Goal: Task Accomplishment & Management: Manage account settings

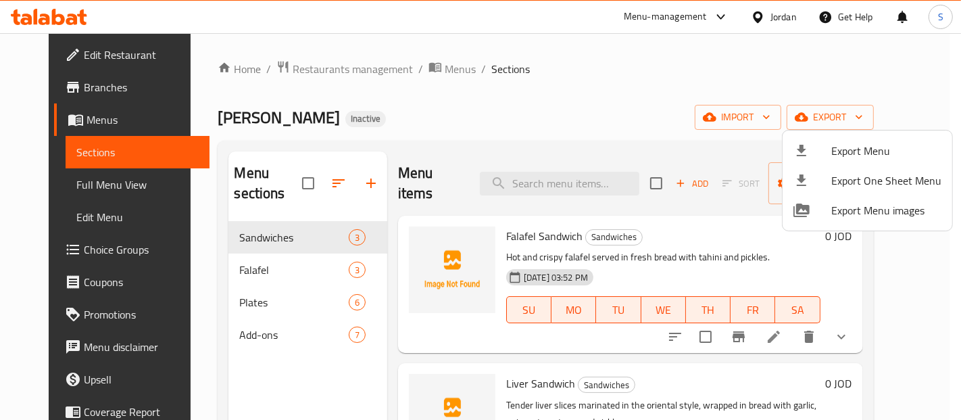
click at [773, 16] on div at bounding box center [480, 210] width 961 height 420
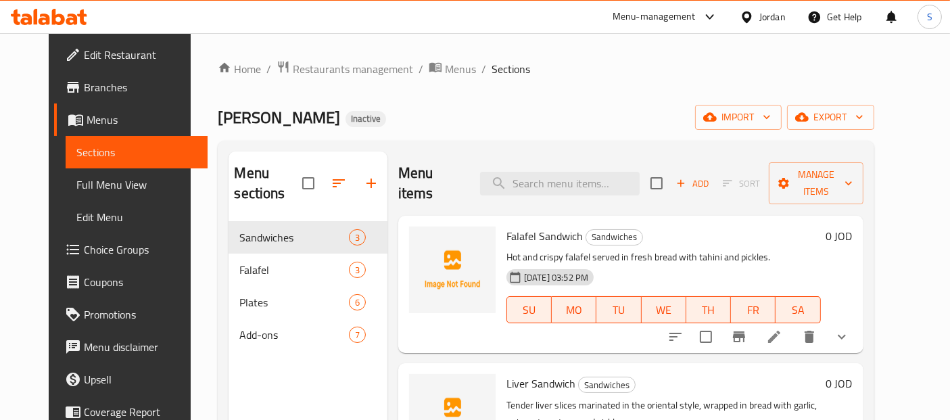
click at [773, 16] on div "Jordan" at bounding box center [772, 16] width 26 height 15
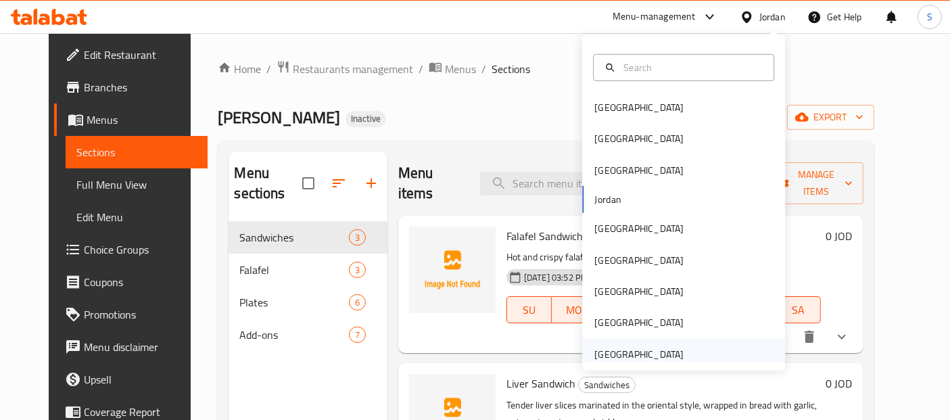
click at [622, 343] on div "United Arab Emirates" at bounding box center [638, 354] width 111 height 31
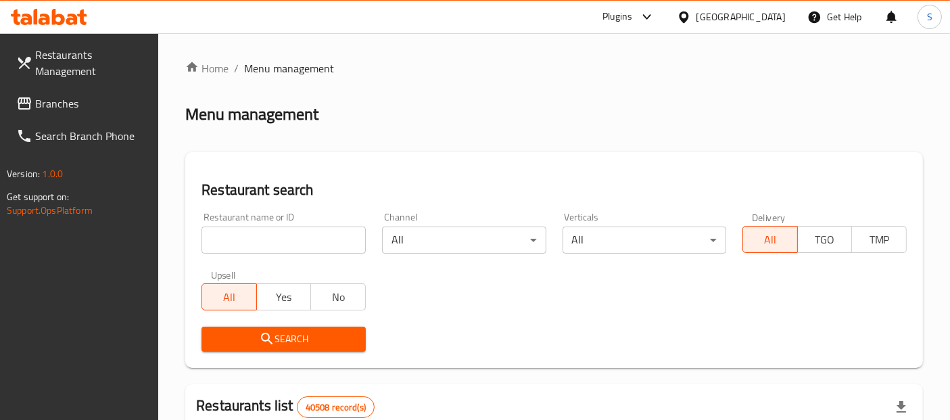
click at [320, 242] on input "search" at bounding box center [283, 239] width 164 height 27
paste input "Sultan Al Bahr"
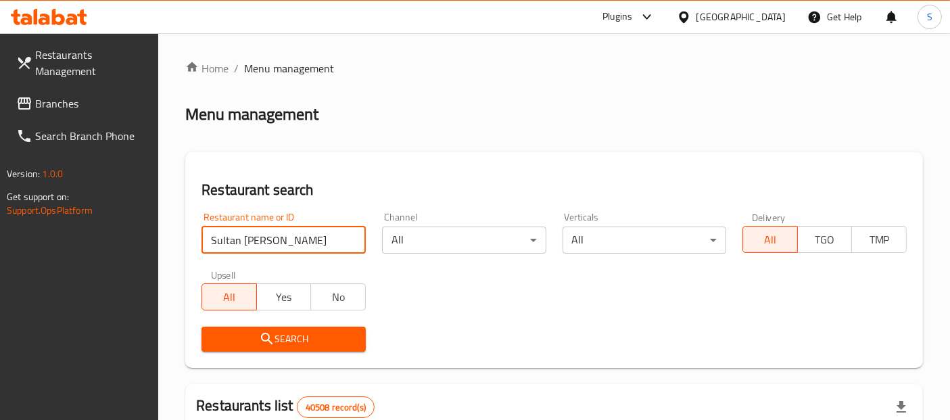
type input "Sultan Al Bahr"
click button "Search" at bounding box center [283, 338] width 164 height 25
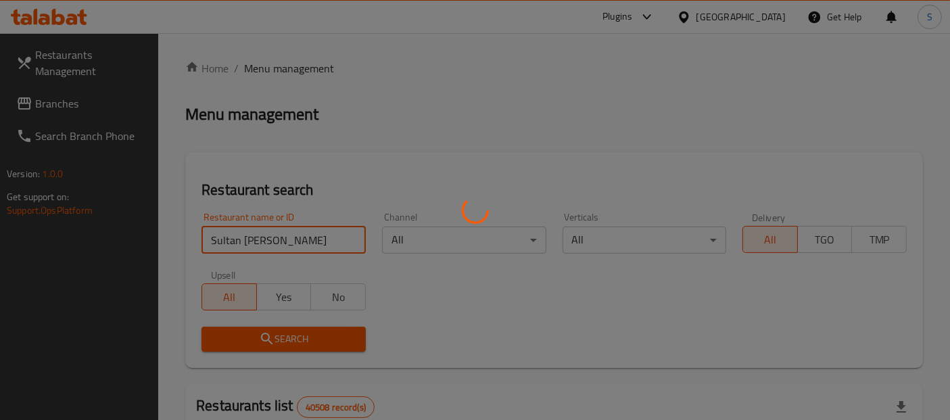
click button "Search" at bounding box center [283, 338] width 164 height 25
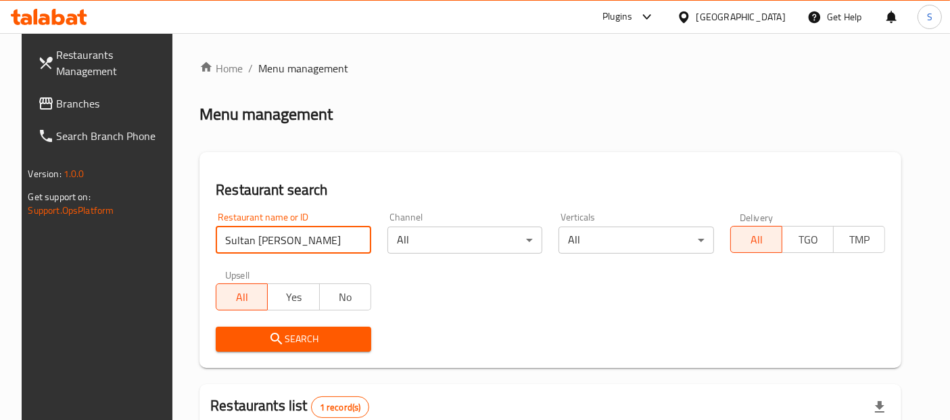
scroll to position [171, 0]
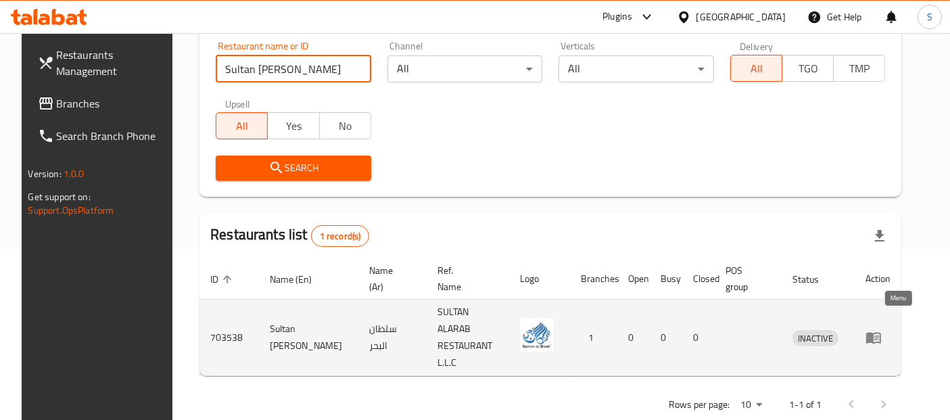
click at [881, 329] on icon "enhanced table" at bounding box center [873, 337] width 16 height 16
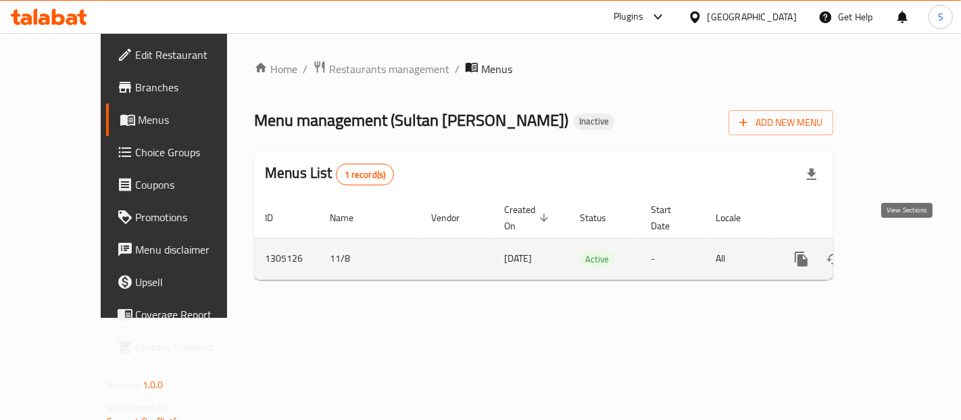
click at [907, 251] on icon "enhanced table" at bounding box center [899, 259] width 16 height 16
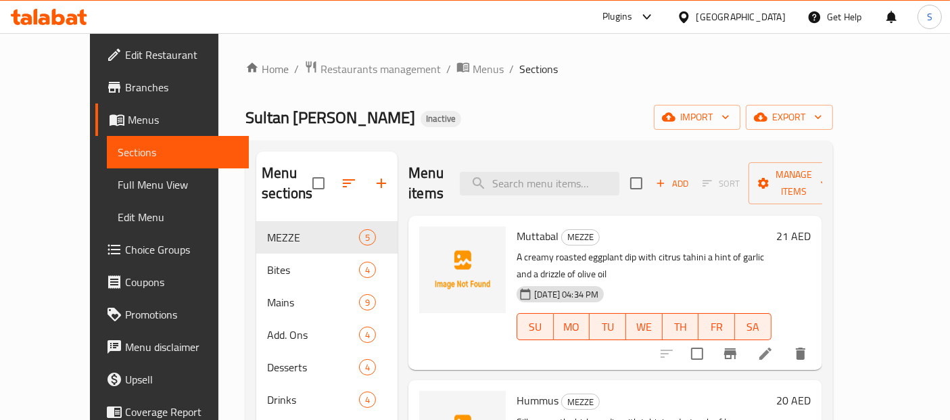
click at [118, 185] on span "Full Menu View" at bounding box center [178, 184] width 120 height 16
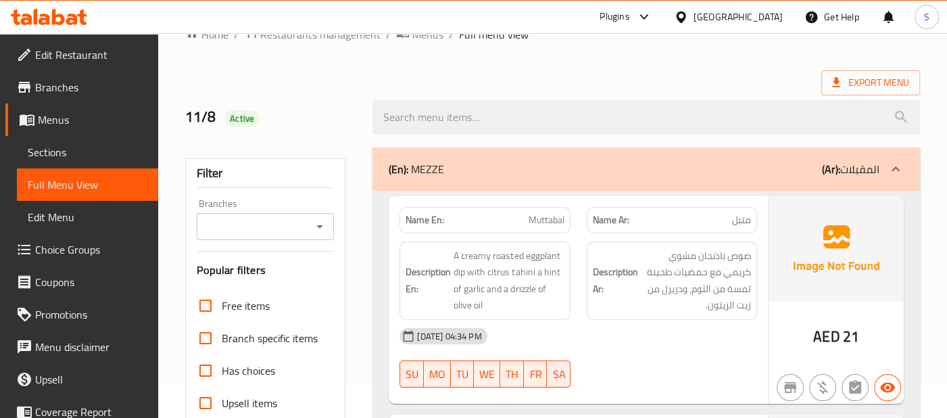
scroll to position [59, 0]
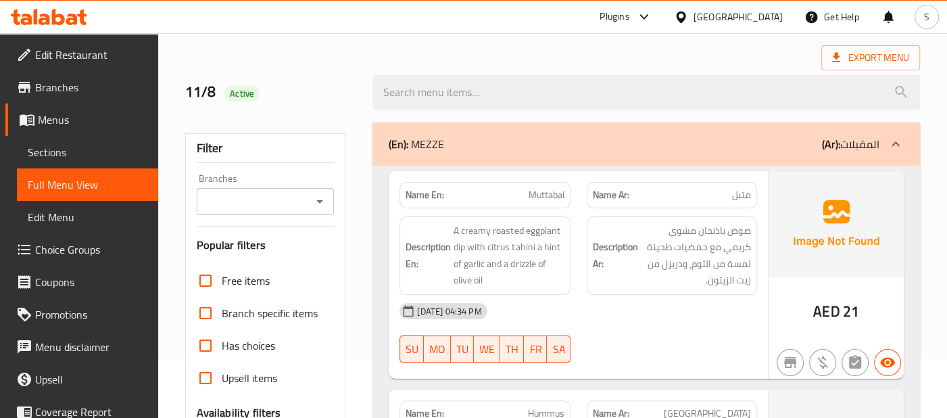
click at [701, 217] on div "Description Ar: صوص باذنجان مشوي كريمي مع حمضيات طحينة لمسة من الثوم، ودريزل من…" at bounding box center [672, 255] width 170 height 78
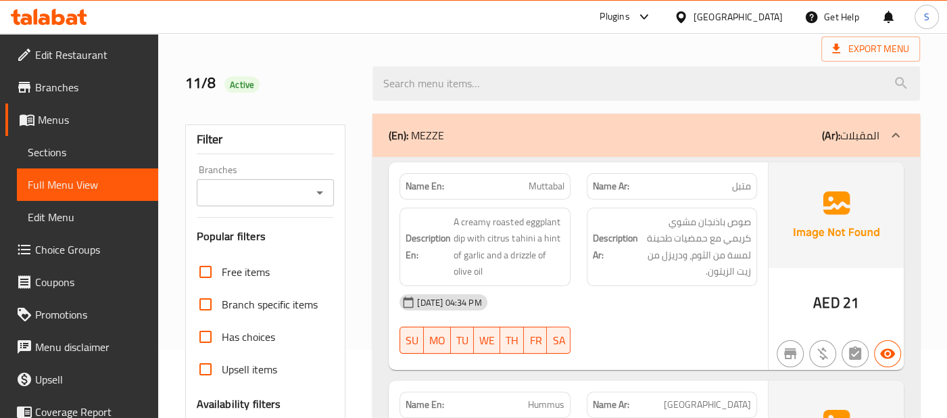
scroll to position [50, 0]
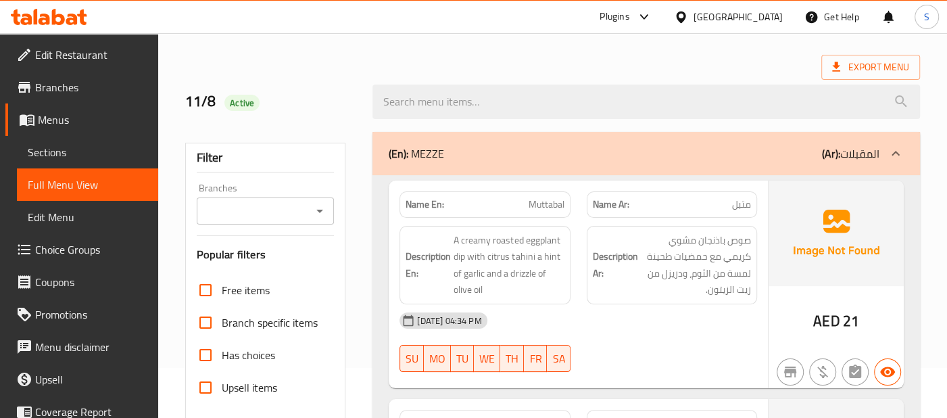
click at [752, 253] on div "Description Ar: صوص باذنجان مشوي كريمي مع حمضيات طحينة لمسة من الثوم، ودريزل من…" at bounding box center [672, 265] width 170 height 78
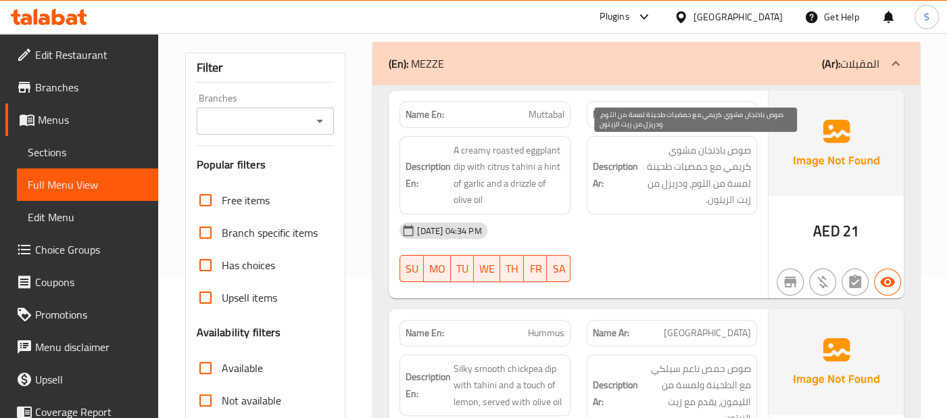
scroll to position [139, 0]
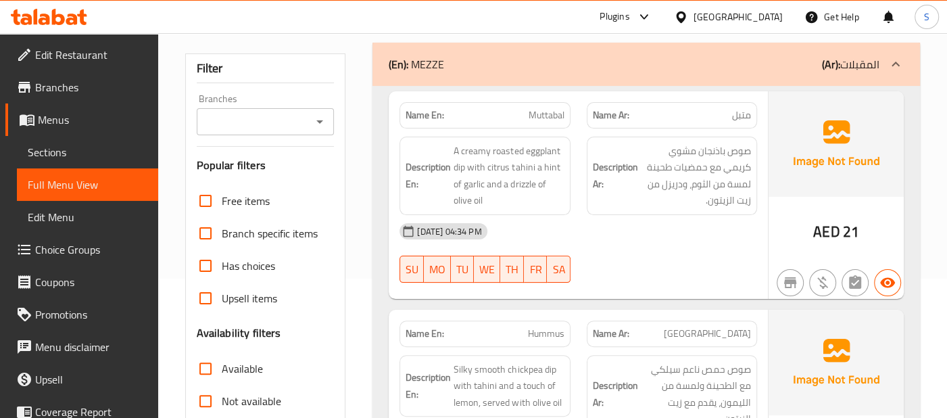
click at [695, 109] on p "Name Ar: متبل" at bounding box center [672, 115] width 158 height 14
click at [647, 212] on div "Description Ar: صوص باذنجان مشوي كريمي مع حمضيات طحينة لمسة من الثوم، ودريزل من…" at bounding box center [672, 176] width 170 height 78
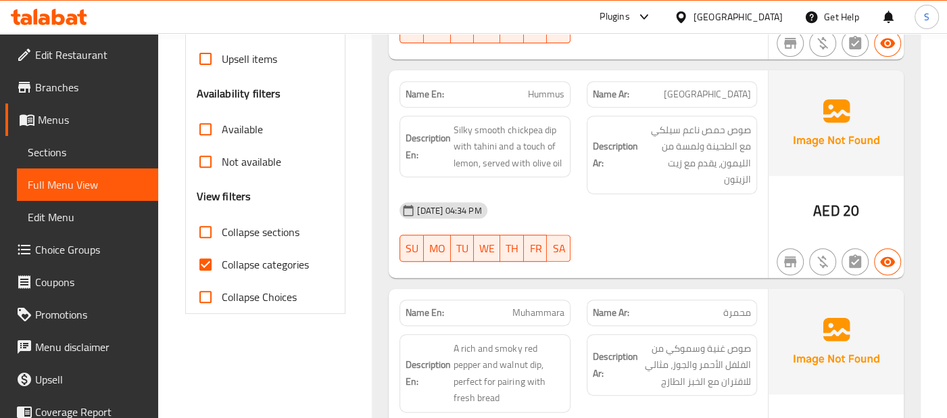
scroll to position [380, 0]
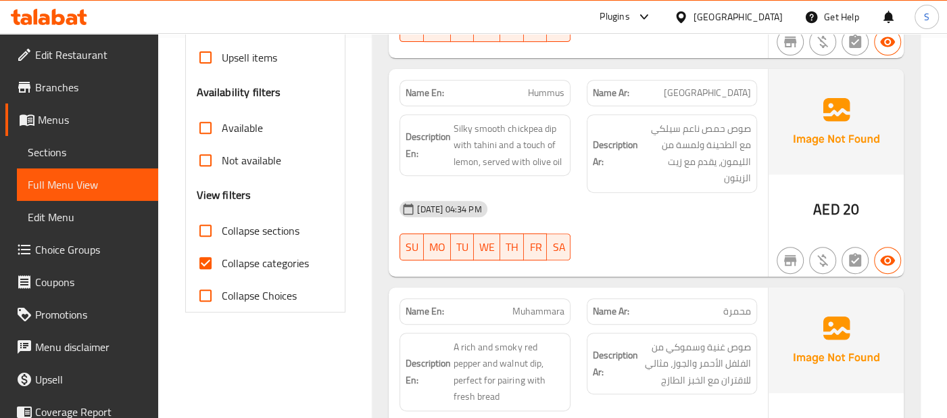
click at [675, 209] on div "11-08-2025 04:34 PM" at bounding box center [578, 209] width 374 height 32
click at [702, 197] on div "11-08-2025 04:34 PM" at bounding box center [578, 209] width 374 height 32
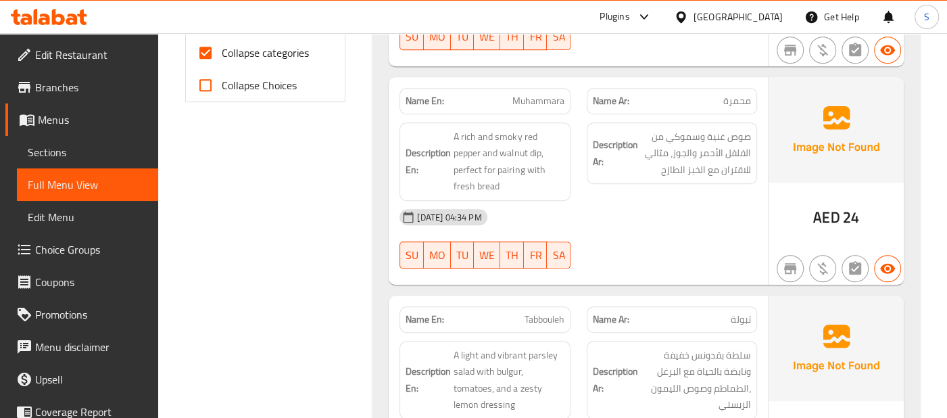
scroll to position [620, 0]
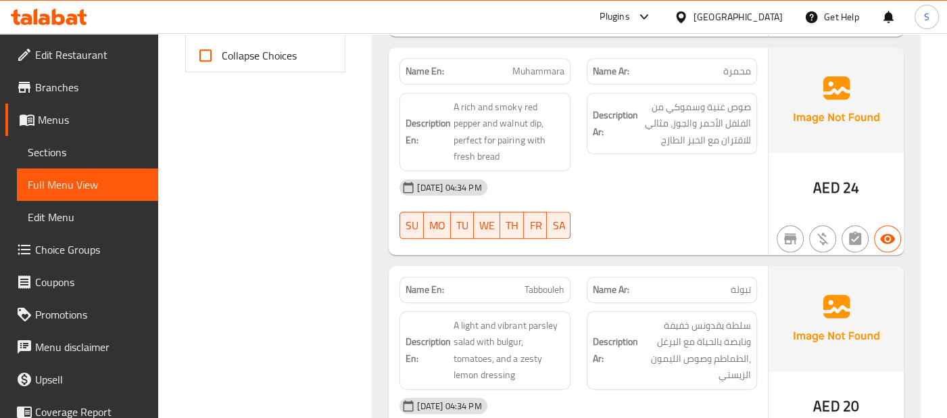
click at [696, 174] on div "11-08-2025 04:34 PM" at bounding box center [578, 187] width 374 height 32
click at [812, 131] on img at bounding box center [835, 99] width 135 height 105
click at [681, 157] on div "Description Ar: صوص غنية وسموكي من الفلفل الأحمر والجوز، مثالي للاقتران مع الخب…" at bounding box center [672, 131] width 187 height 95
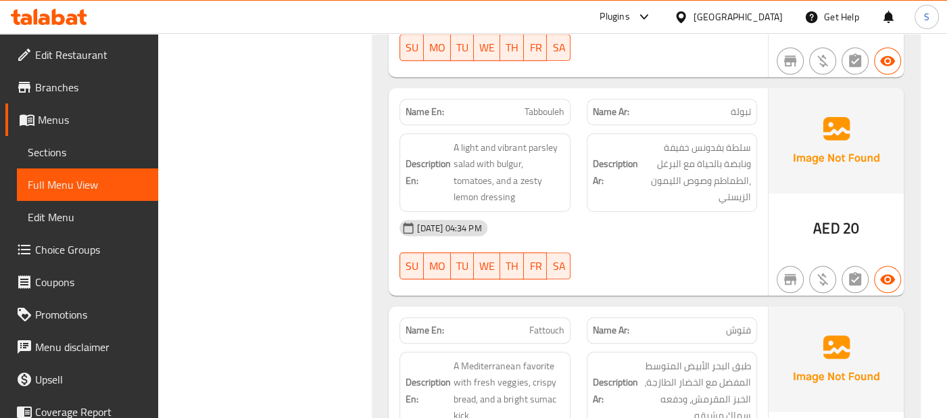
scroll to position [800, 0]
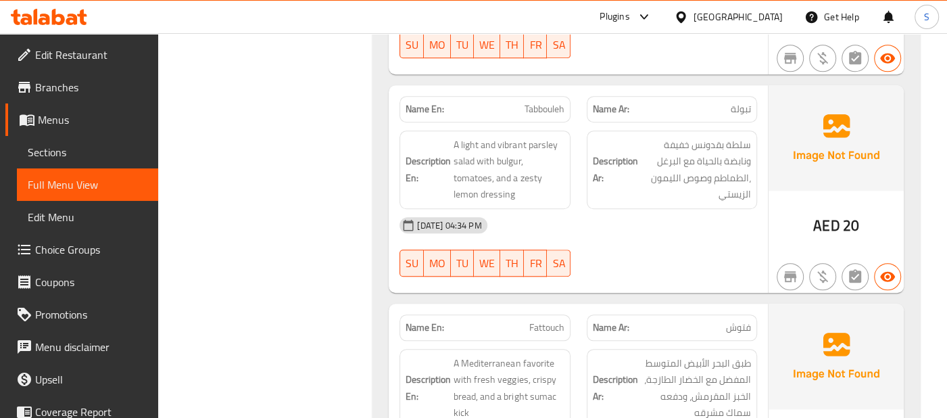
click at [730, 247] on div "11-08-2025 04:34 PM SU MO TU WE TH FR SA" at bounding box center [578, 247] width 374 height 76
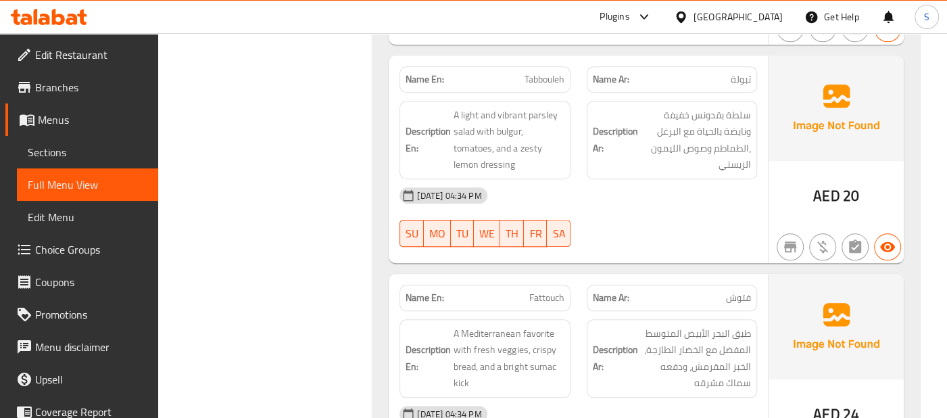
scroll to position [860, 0]
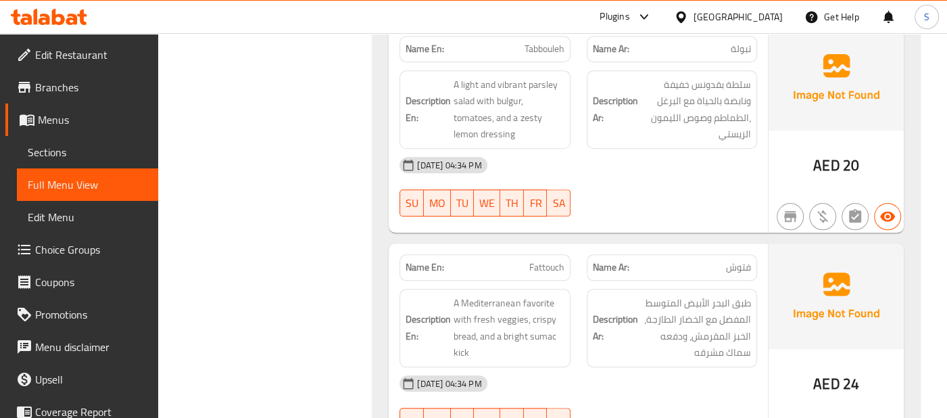
click at [708, 216] on div at bounding box center [672, 216] width 187 height 16
click at [681, 199] on div "11-08-2025 04:34 PM SU MO TU WE TH FR SA" at bounding box center [578, 187] width 374 height 76
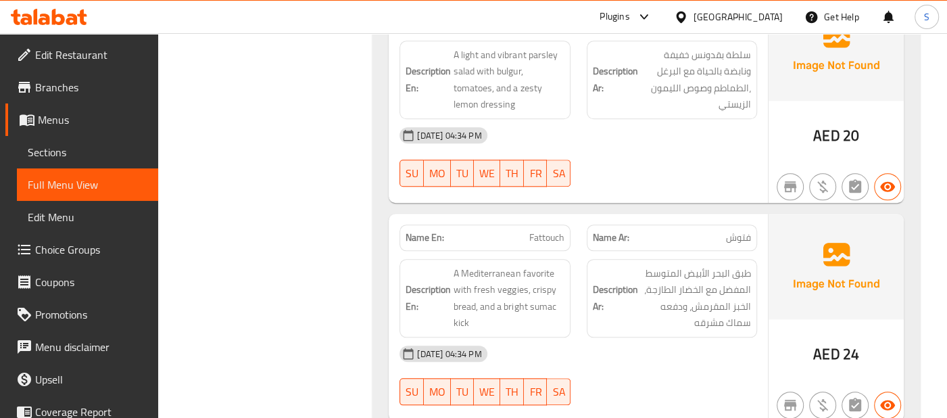
click at [836, 147] on div "AED 20" at bounding box center [835, 98] width 135 height 207
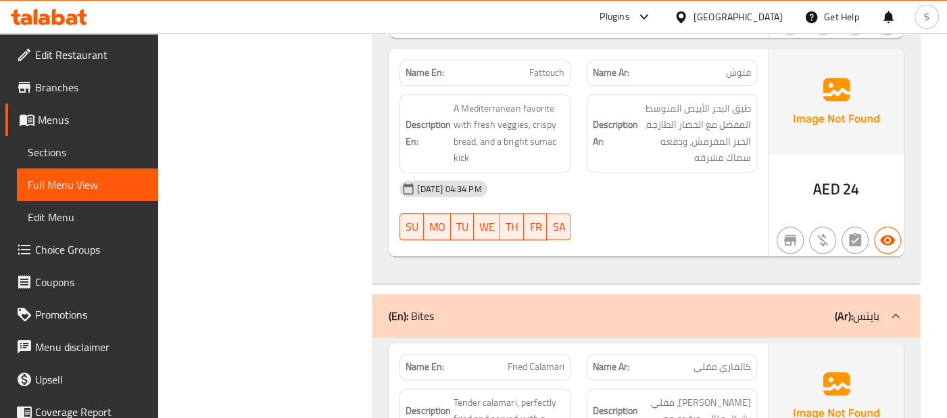
scroll to position [1041, 0]
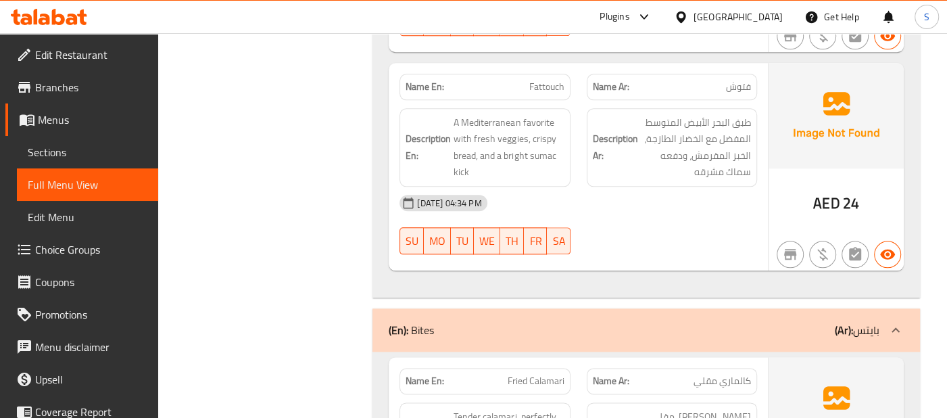
click at [710, 205] on div "11-08-2025 04:34 PM" at bounding box center [578, 203] width 374 height 32
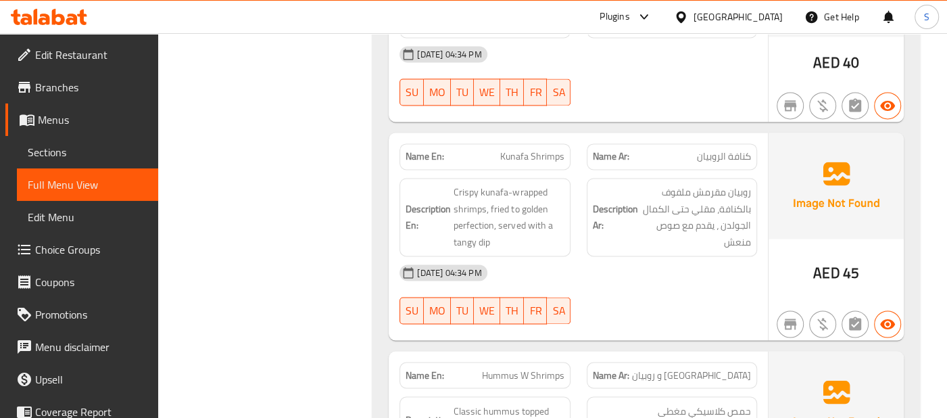
scroll to position [1351, 0]
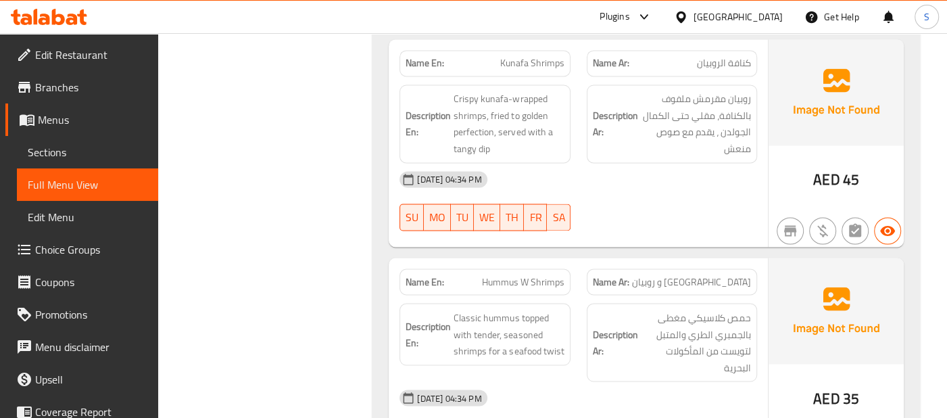
scroll to position [1561, 0]
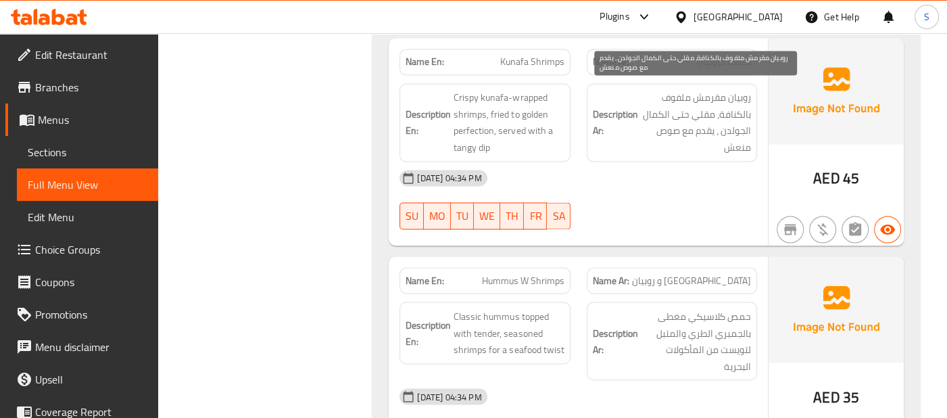
click at [689, 130] on span "روبيان مقرمش ملفوف بالكنافة، مقلي حتى الكمال الجولدن ، يقدم مع صوص منعش" at bounding box center [696, 122] width 110 height 66
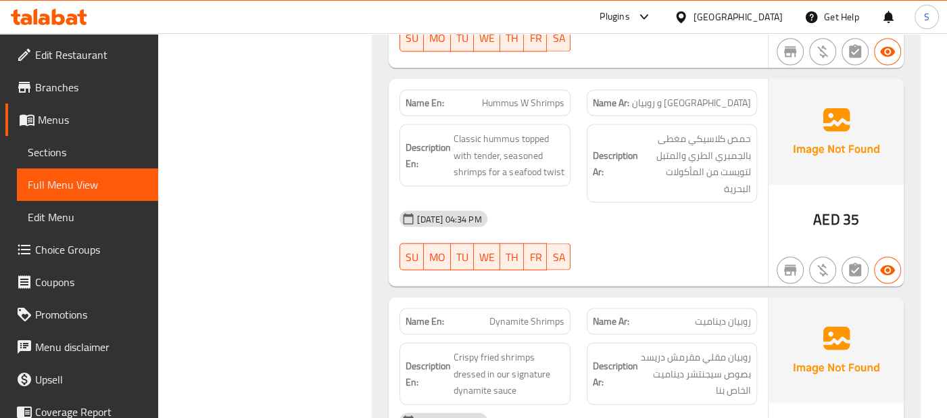
scroll to position [1742, 0]
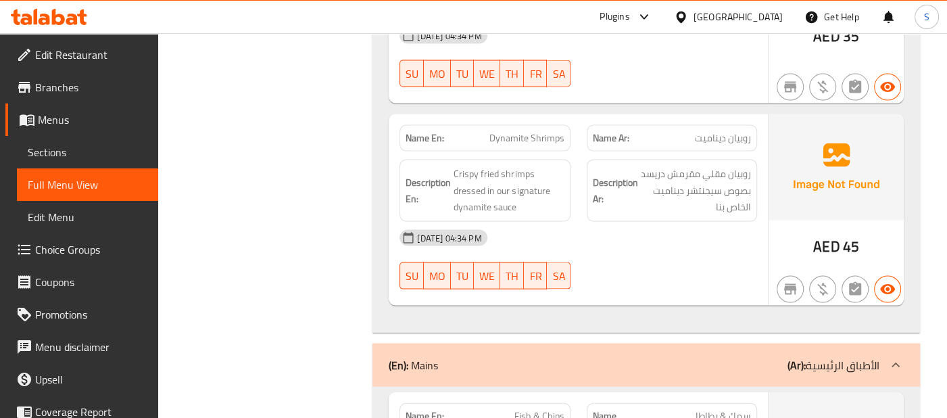
scroll to position [1952, 0]
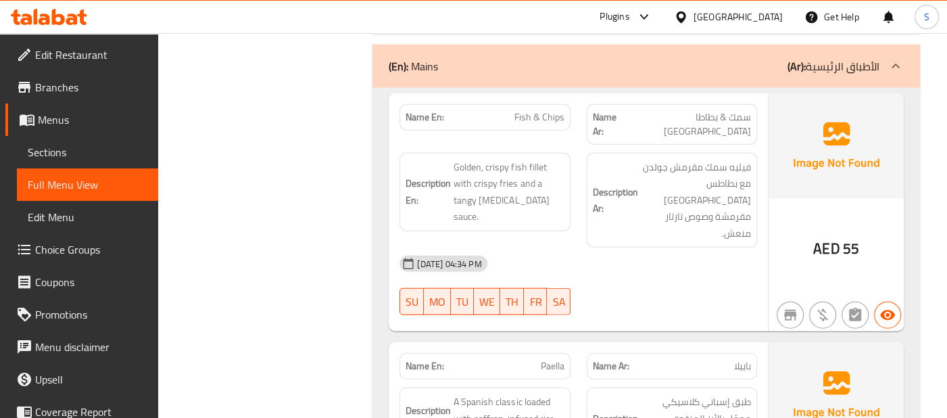
scroll to position [2222, 0]
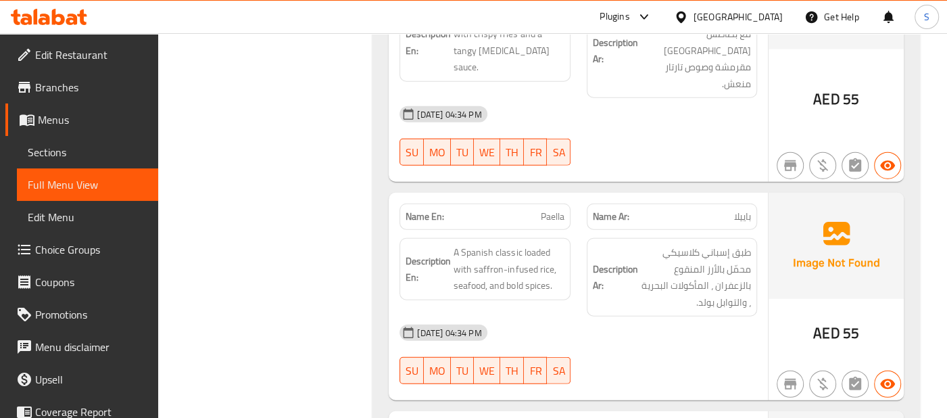
scroll to position [2372, 0]
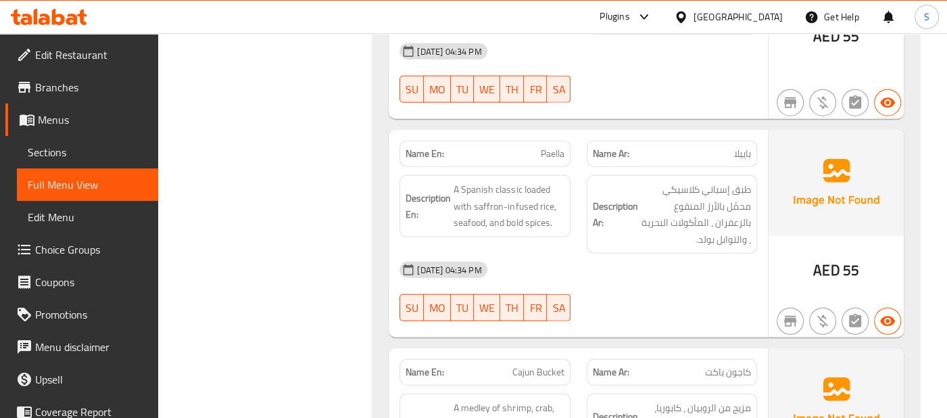
scroll to position [2462, 0]
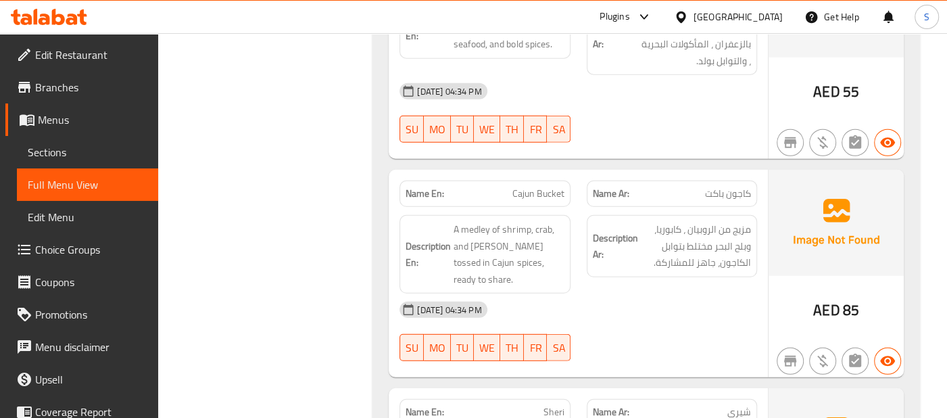
scroll to position [2612, 0]
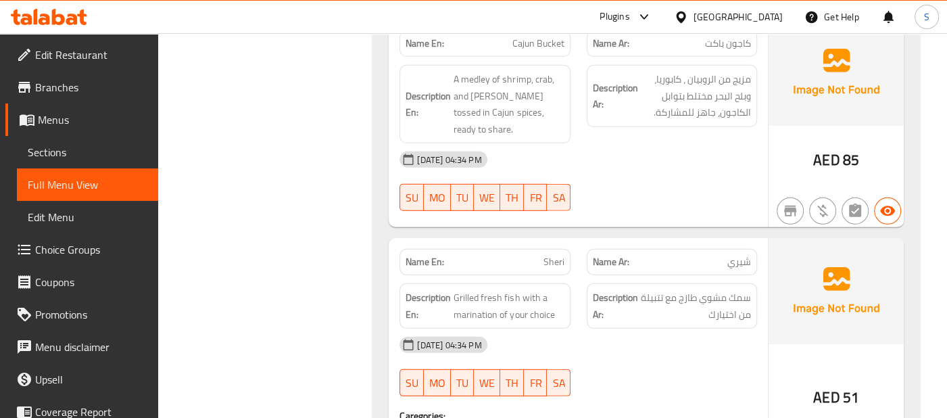
scroll to position [2763, 0]
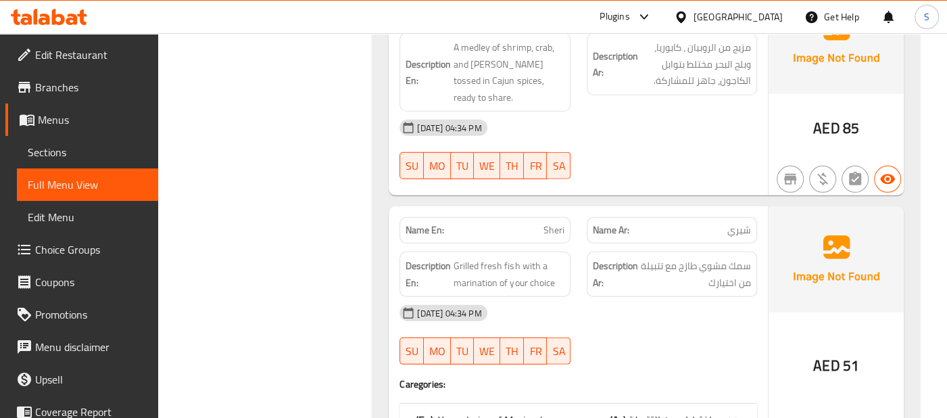
scroll to position [2823, 0]
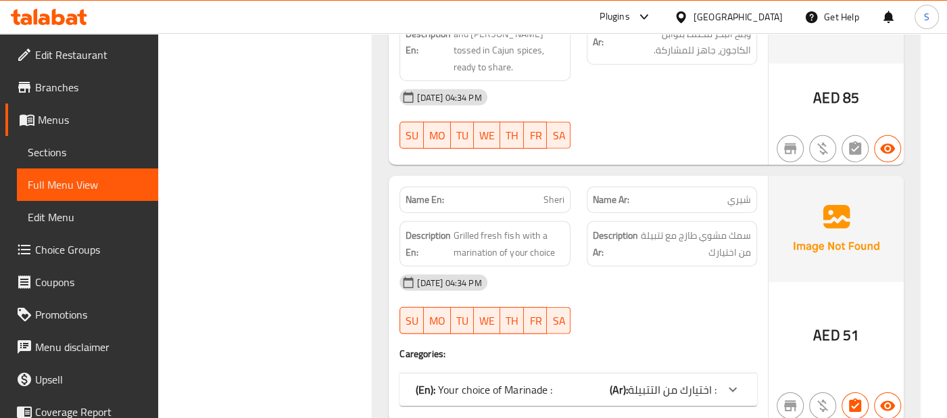
click at [720, 373] on div "(En): Your choice of Marinade : (Ar): اختيارك من التتبيلة :" at bounding box center [578, 389] width 358 height 32
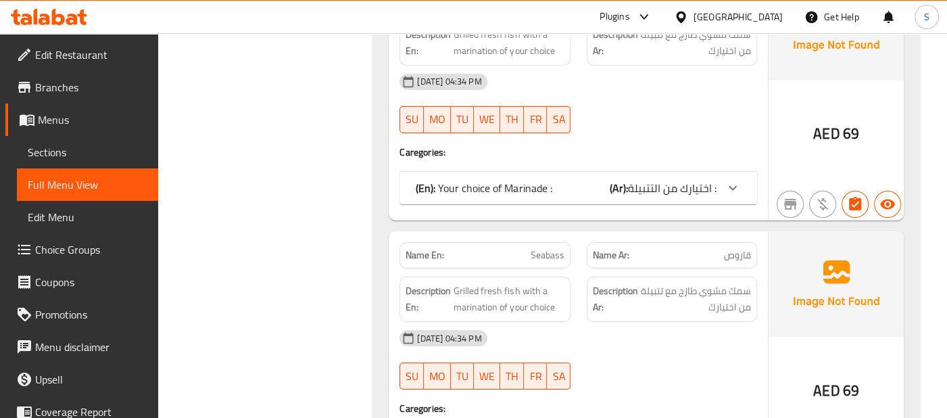
scroll to position [3494, 0]
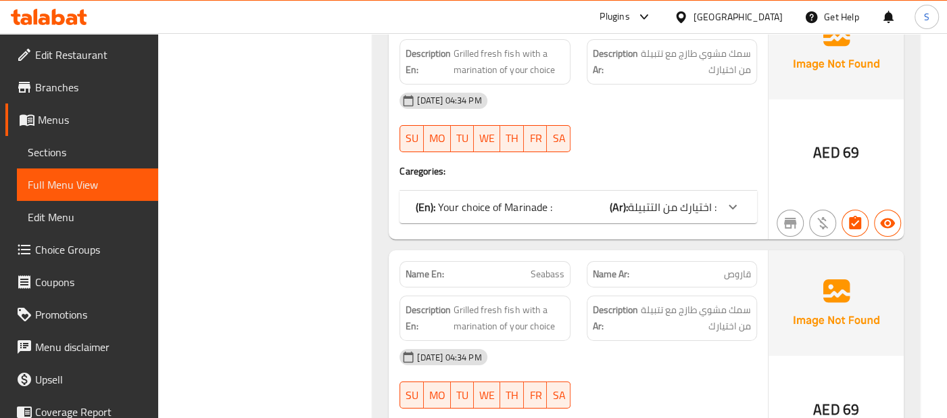
click at [818, 250] on img at bounding box center [835, 302] width 135 height 105
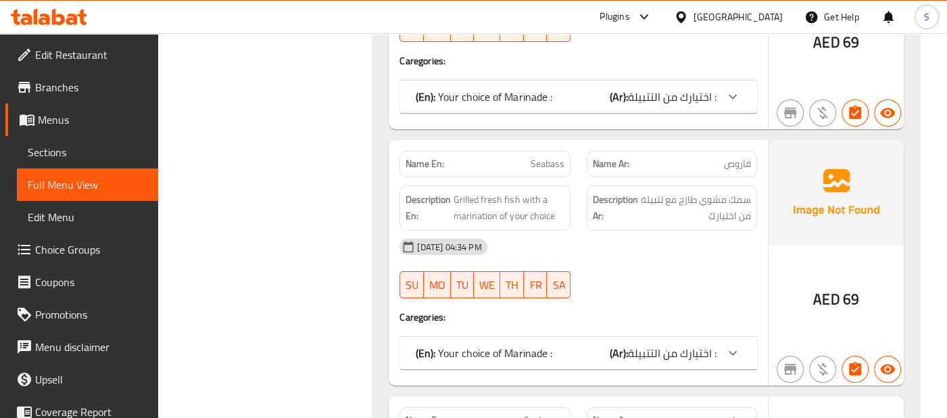
scroll to position [3606, 0]
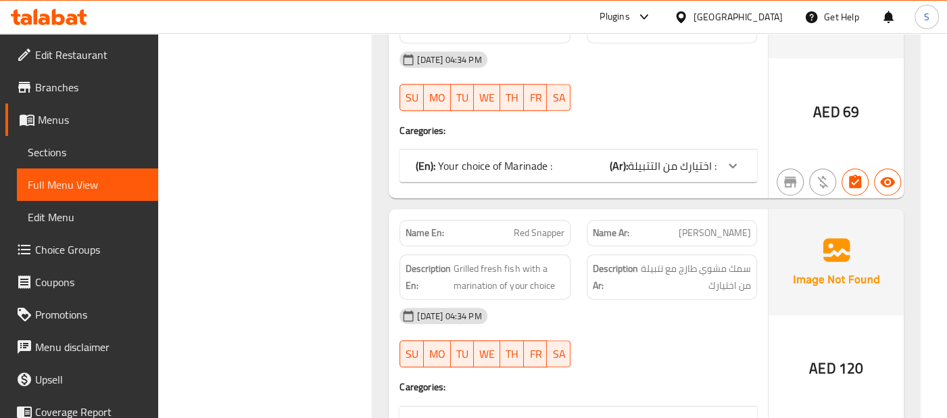
scroll to position [4244, 0]
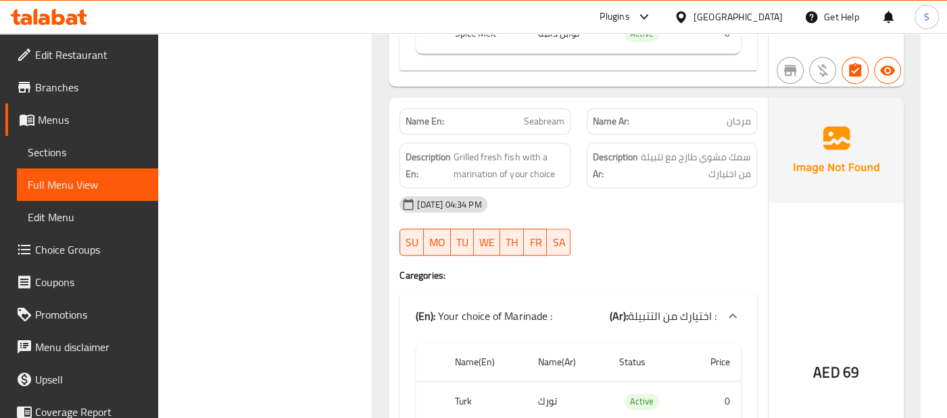
scroll to position [4144, 0]
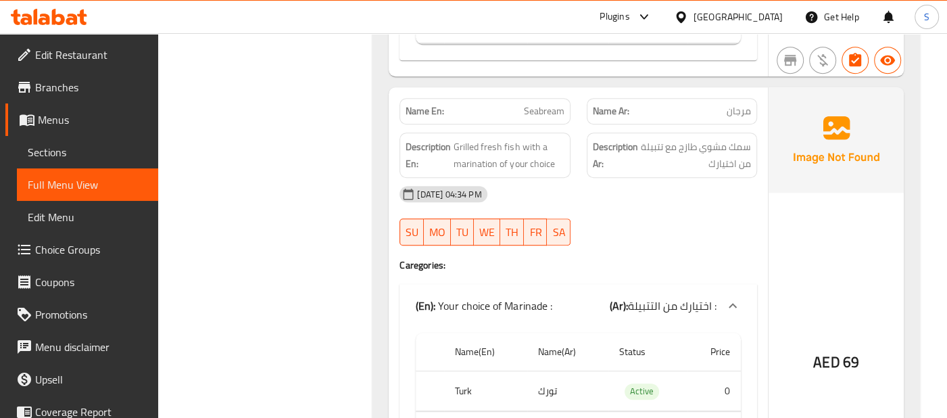
click at [558, 104] on span "Seabream" at bounding box center [544, 111] width 41 height 14
copy span "Seabream"
click at [815, 99] on img at bounding box center [835, 139] width 135 height 105
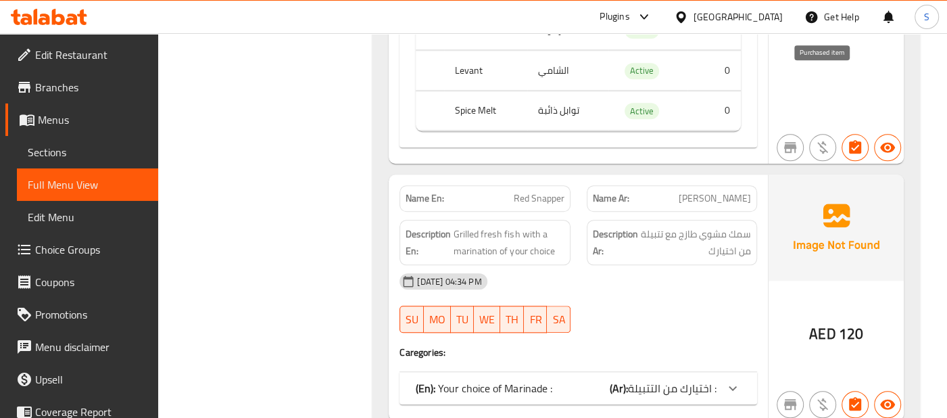
scroll to position [4565, 0]
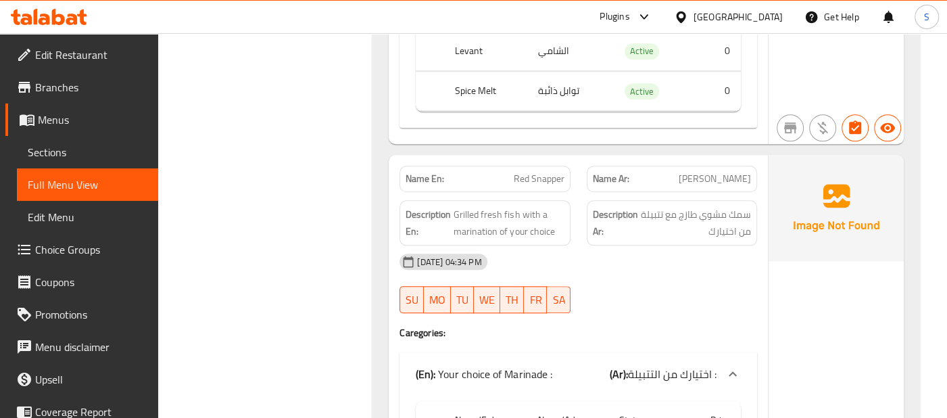
click at [683, 245] on div "11-08-2025 04:34 PM" at bounding box center [578, 261] width 374 height 32
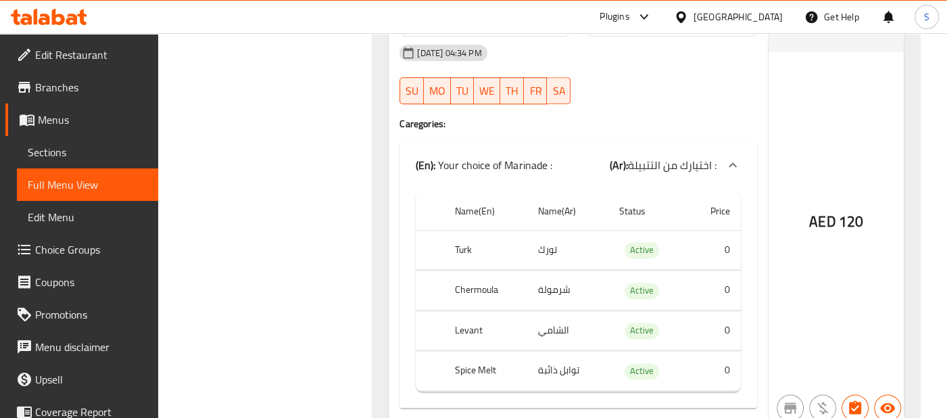
scroll to position [4775, 0]
click at [829, 191] on div "AED 120" at bounding box center [835, 183] width 135 height 477
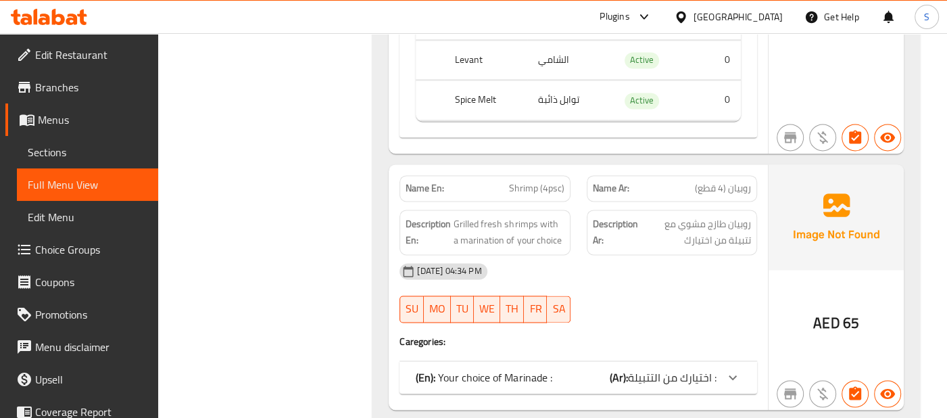
scroll to position [5045, 0]
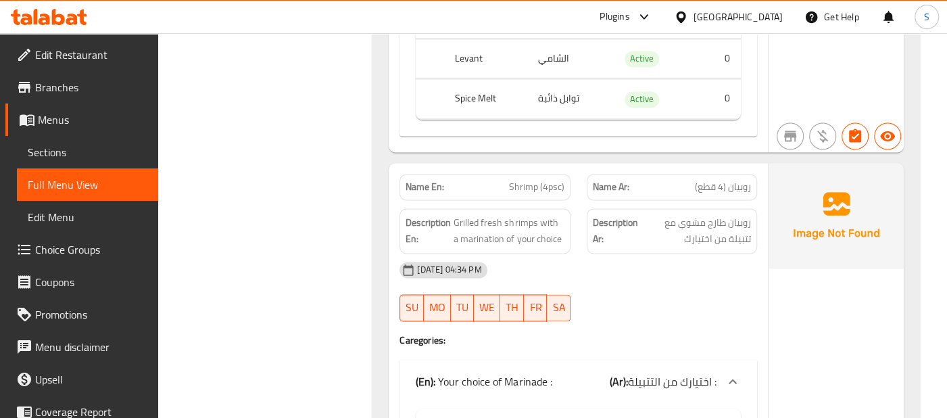
click at [828, 222] on div "AED 65" at bounding box center [835, 401] width 135 height 477
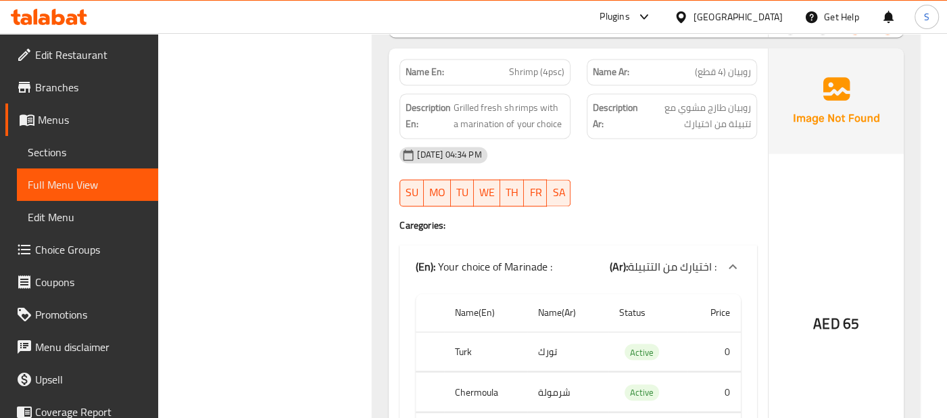
scroll to position [5164, 0]
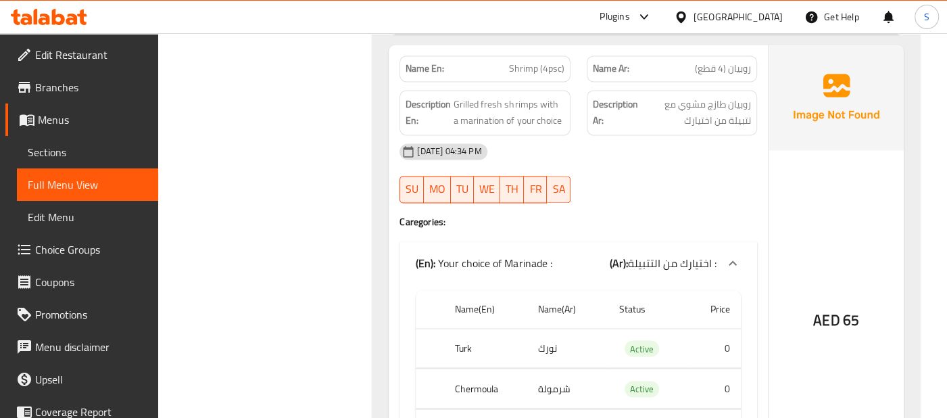
click at [769, 210] on div "AED 65" at bounding box center [835, 283] width 135 height 477
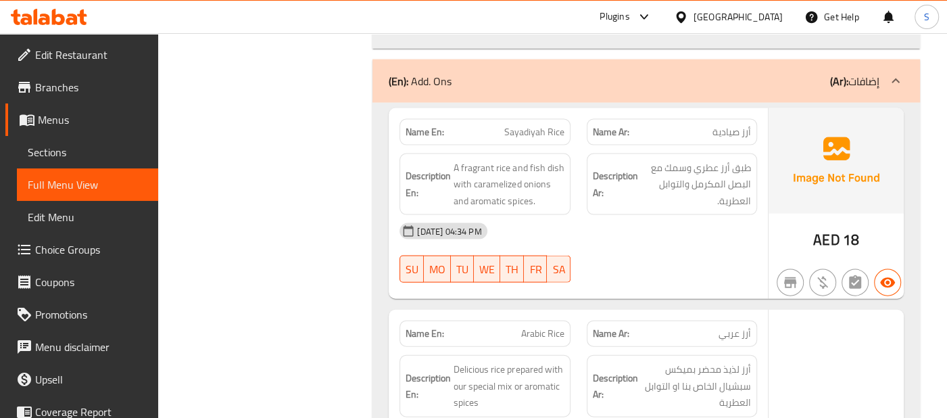
scroll to position [5644, 0]
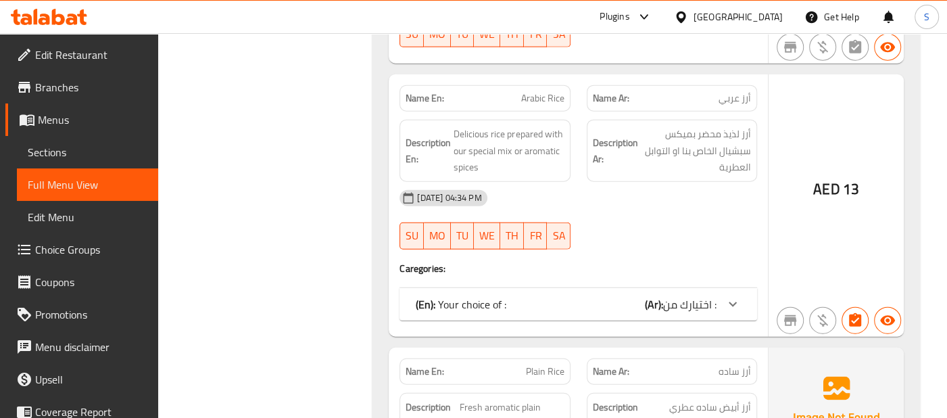
scroll to position [5915, 0]
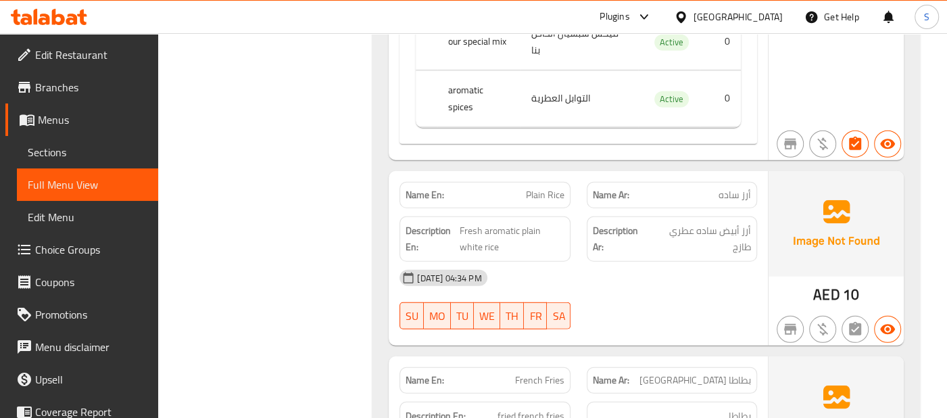
scroll to position [6285, 0]
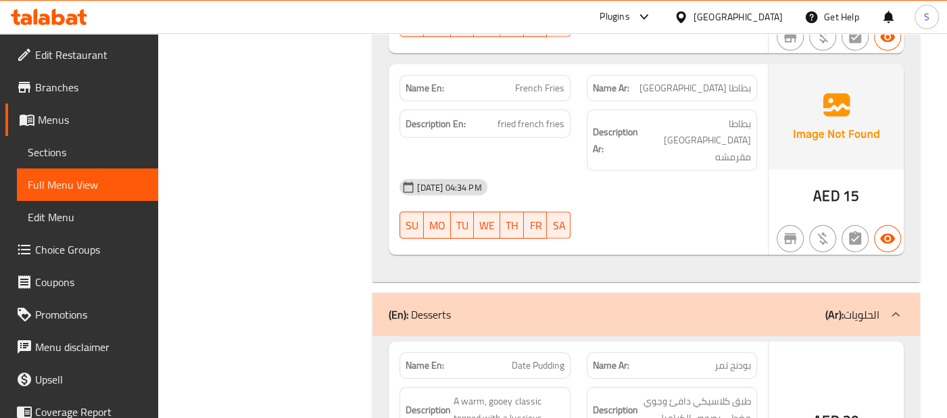
scroll to position [6555, 0]
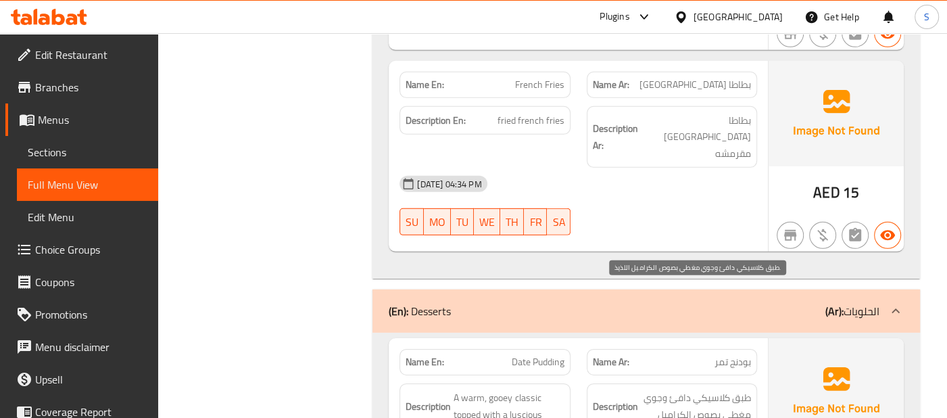
click at [702, 389] on span "طبق كلاسيكي دافئ وجوي مغطي بصوص الكراميل اللذيذ." at bounding box center [696, 414] width 110 height 50
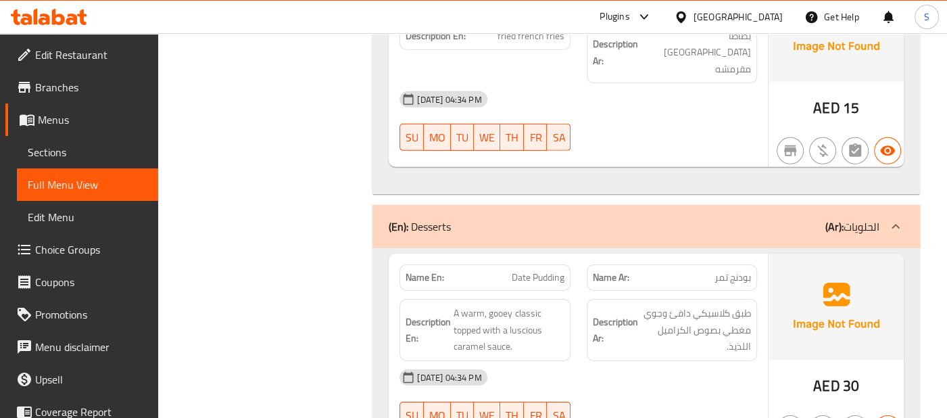
scroll to position [6678, 0]
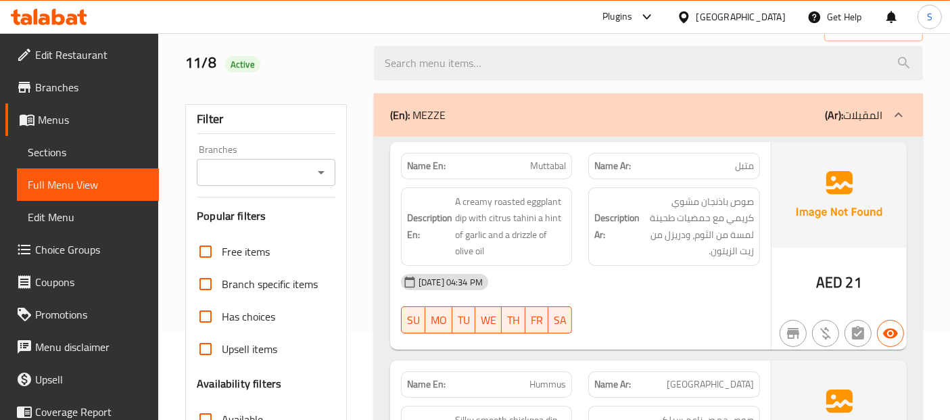
scroll to position [0, 0]
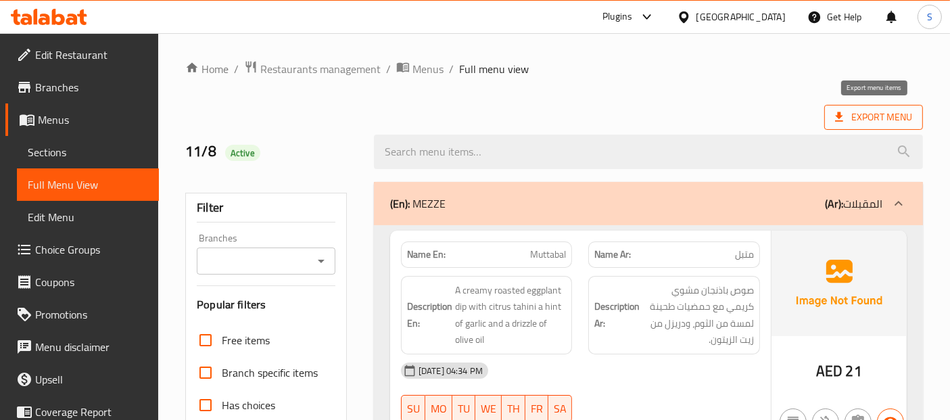
click at [853, 113] on span "Export Menu" at bounding box center [873, 117] width 77 height 17
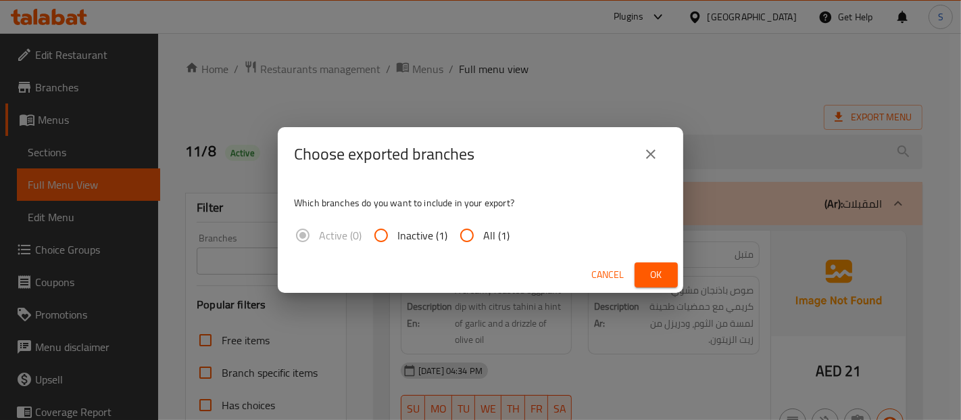
click at [474, 238] on input "All (1)" at bounding box center [467, 235] width 32 height 32
radio input "true"
click at [645, 278] on span "Ok" at bounding box center [656, 274] width 22 height 17
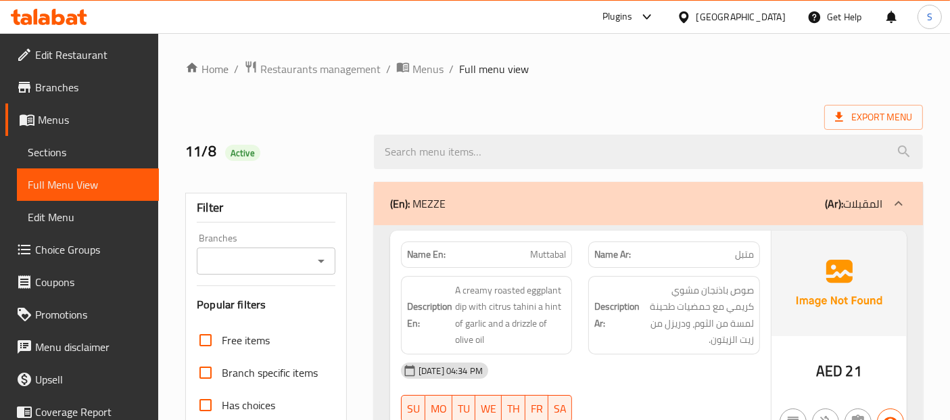
click at [53, 147] on span "Sections" at bounding box center [88, 152] width 120 height 16
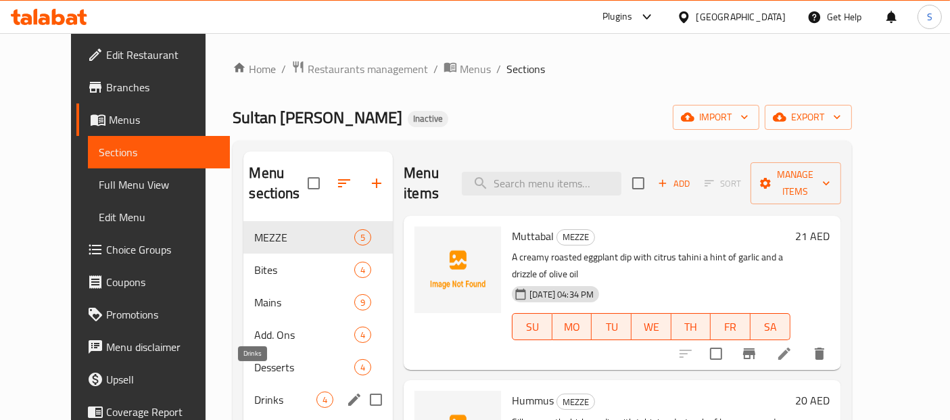
click at [254, 391] on span "Drinks" at bounding box center [285, 399] width 62 height 16
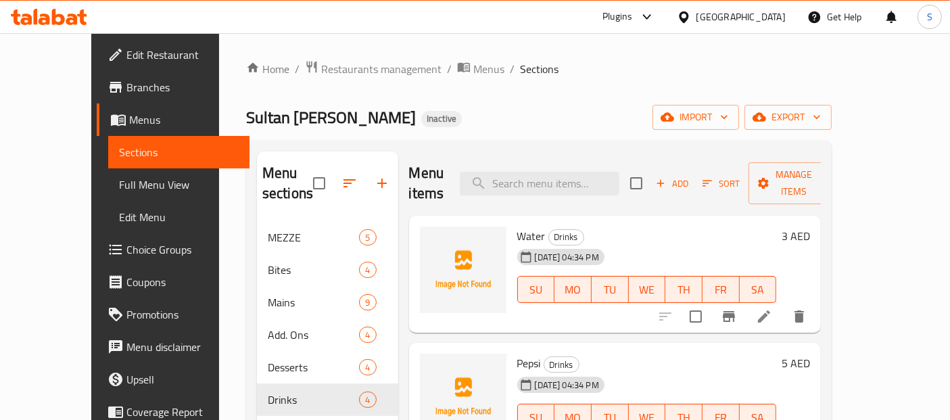
click at [517, 226] on span "Water" at bounding box center [531, 236] width 28 height 20
click at [431, 237] on icon "upload picture" at bounding box center [439, 245] width 16 height 16
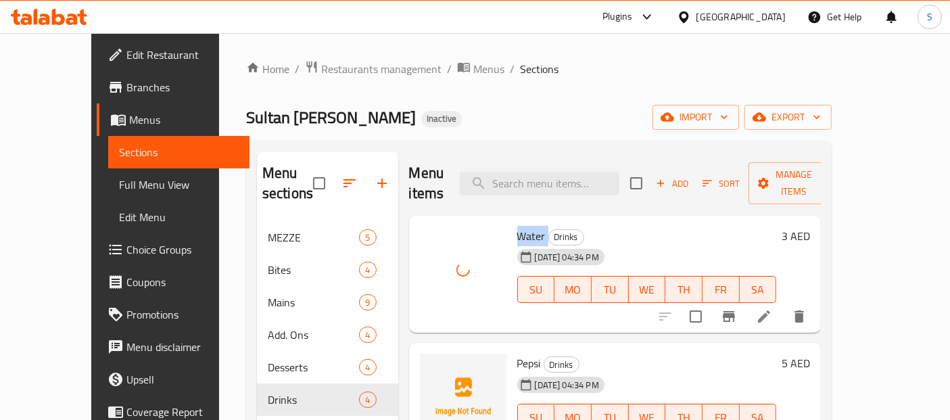
click at [519, 111] on div "Sultan Al Bahr Inactive import export" at bounding box center [538, 117] width 585 height 25
click at [517, 353] on span "Pepsi" at bounding box center [529, 363] width 24 height 20
copy h6 "Pepsi"
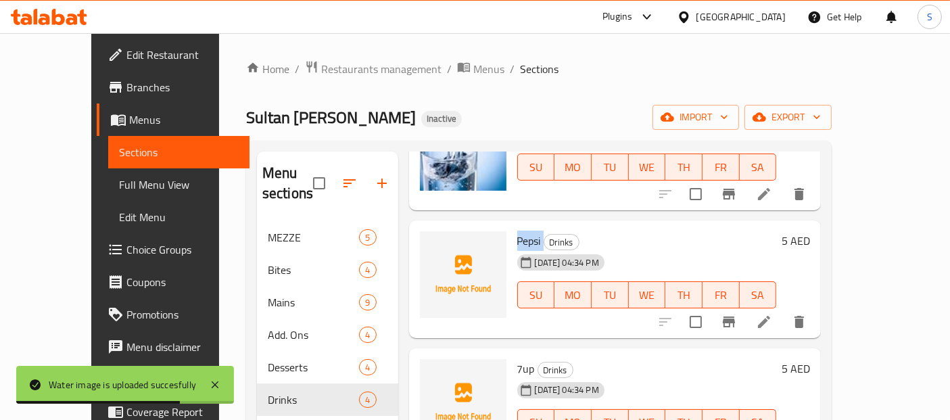
scroll to position [123, 0]
click at [431, 241] on icon "upload picture" at bounding box center [439, 249] width 16 height 16
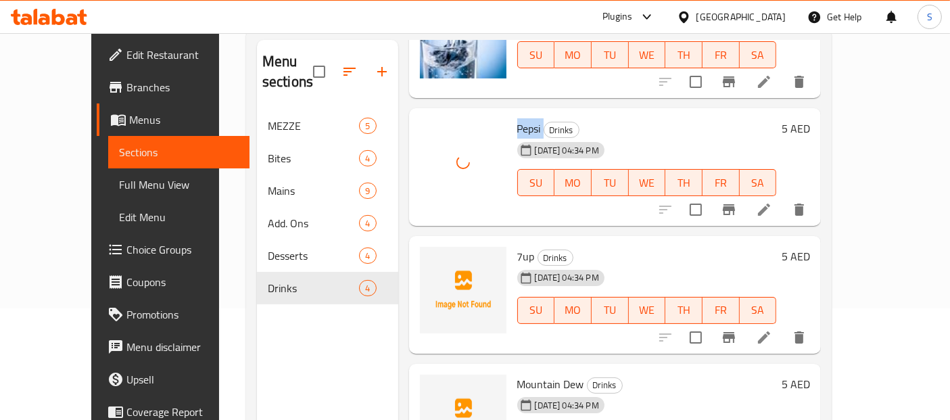
scroll to position [125, 0]
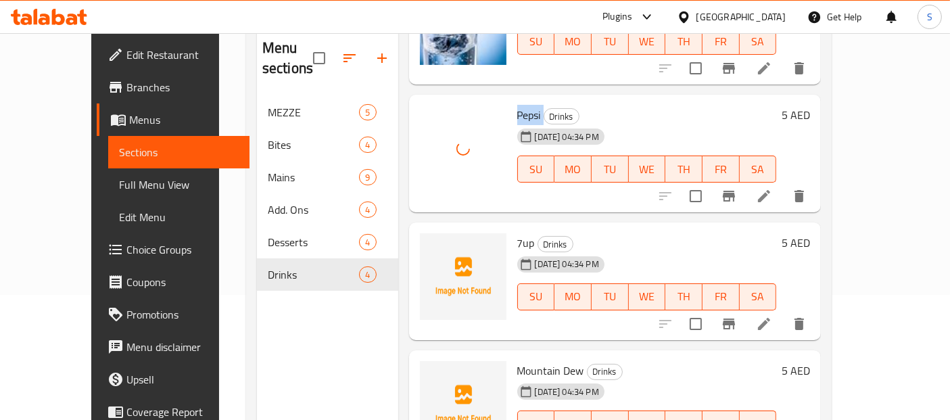
click at [517, 232] on span "7up" at bounding box center [526, 242] width 18 height 20
copy h6 "Pepsi"
copy h6 "7up"
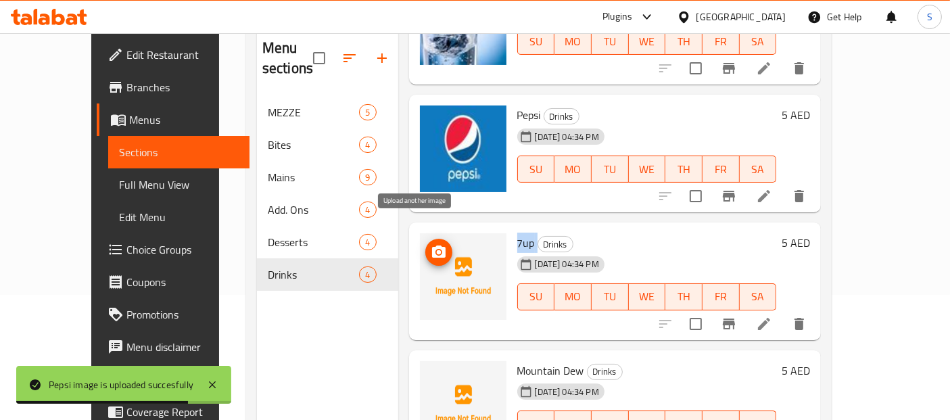
click at [436, 250] on circle "upload picture" at bounding box center [438, 252] width 4 height 4
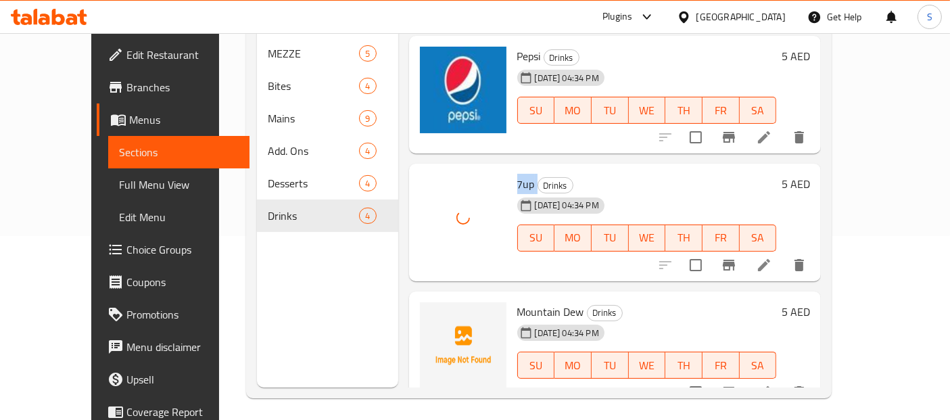
scroll to position [189, 0]
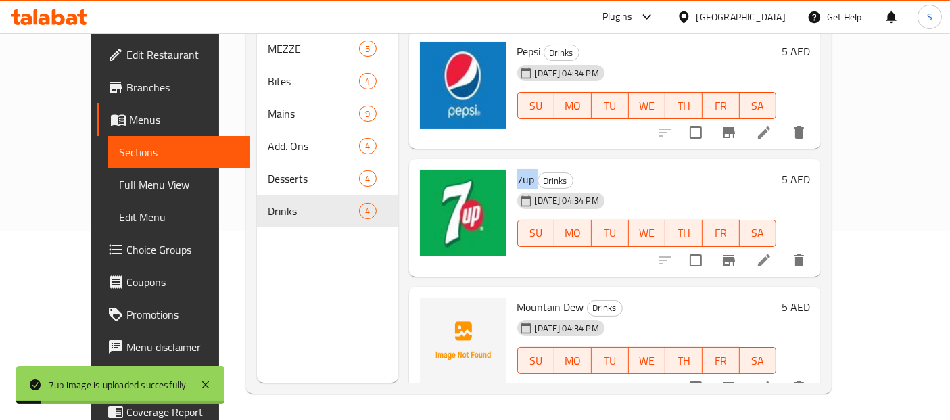
click at [517, 297] on span "Mountain Dew" at bounding box center [550, 307] width 67 height 20
copy h6 "Mountain Dew"
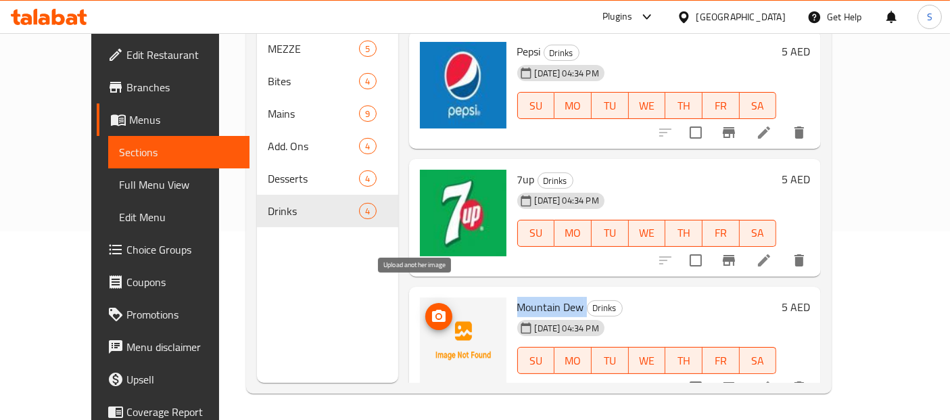
click at [432, 310] on icon "upload picture" at bounding box center [439, 316] width 14 height 12
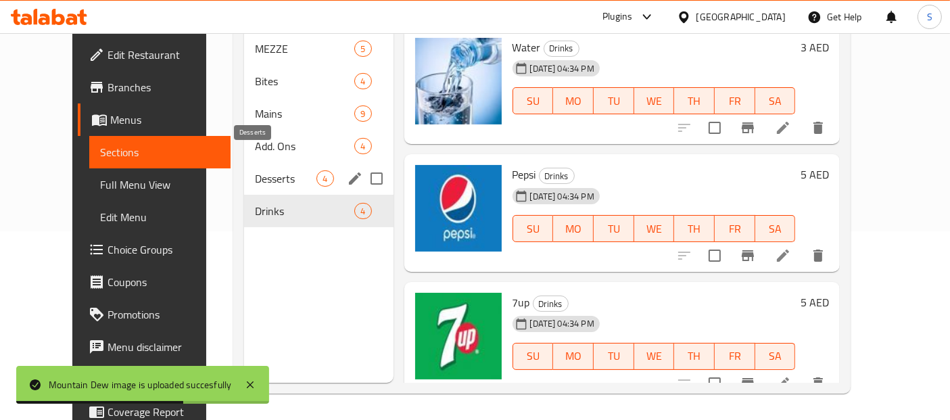
click at [259, 170] on span "Desserts" at bounding box center [286, 178] width 62 height 16
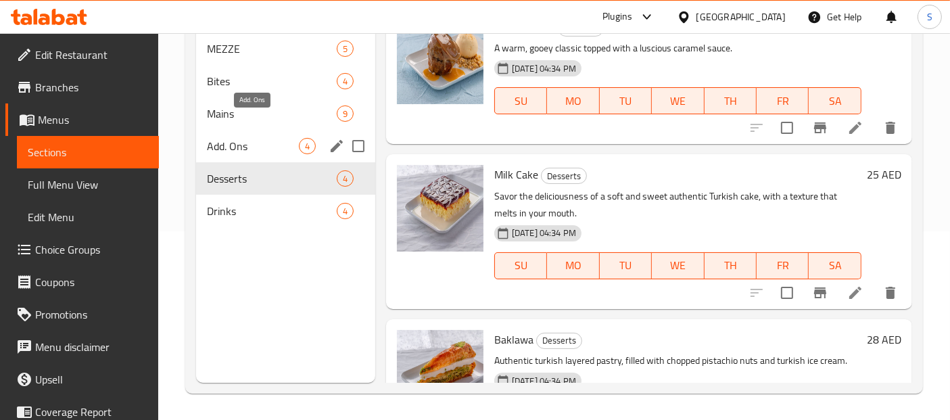
click at [264, 138] on span "Add. Ons" at bounding box center [253, 146] width 92 height 16
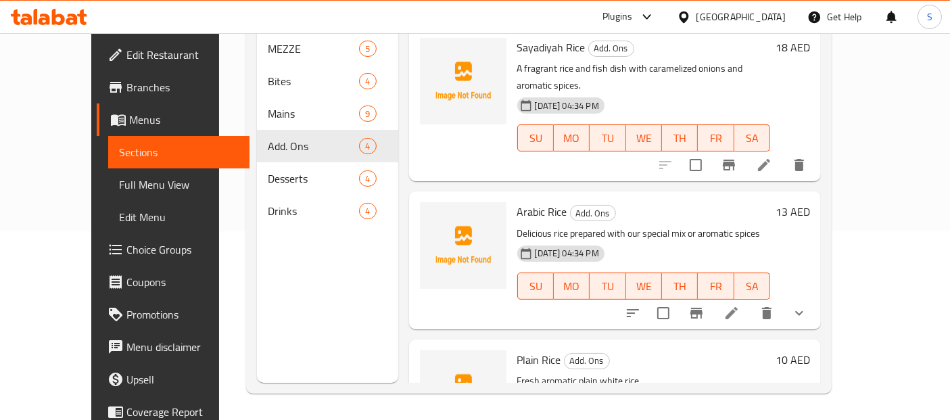
click at [517, 201] on span "Arabic Rice" at bounding box center [542, 211] width 50 height 20
click at [517, 349] on span "Plain Rice" at bounding box center [539, 359] width 44 height 20
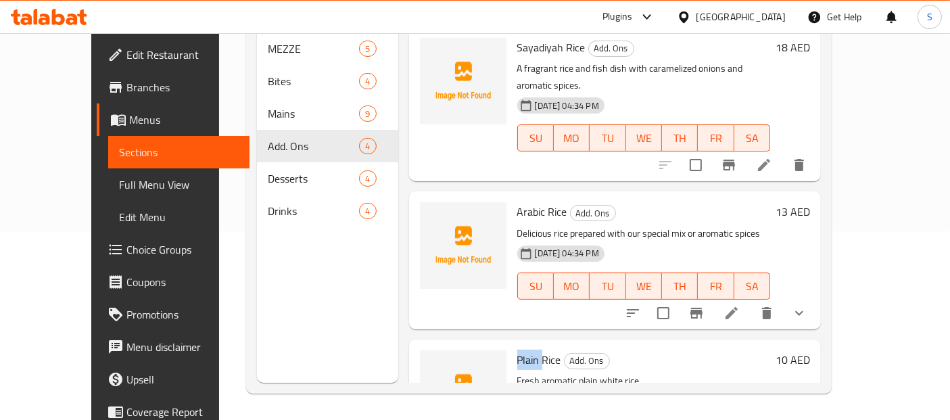
click at [517, 349] on span "Plain Rice" at bounding box center [539, 359] width 44 height 20
click at [436, 367] on circle "upload picture" at bounding box center [438, 369] width 4 height 4
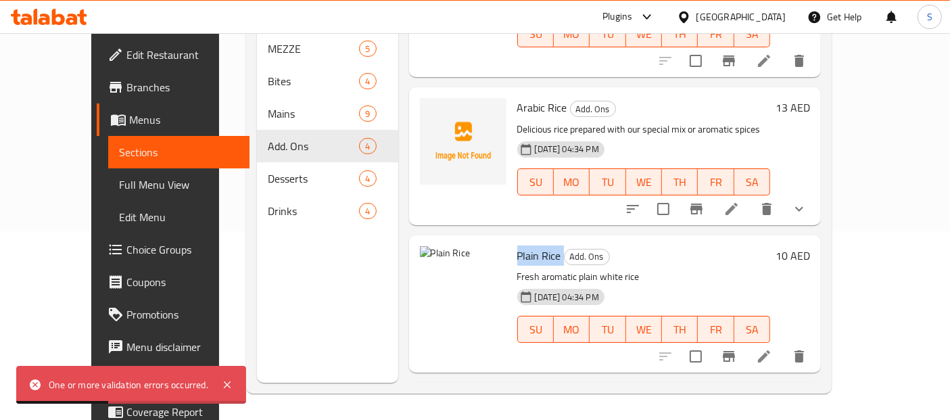
scroll to position [125, 0]
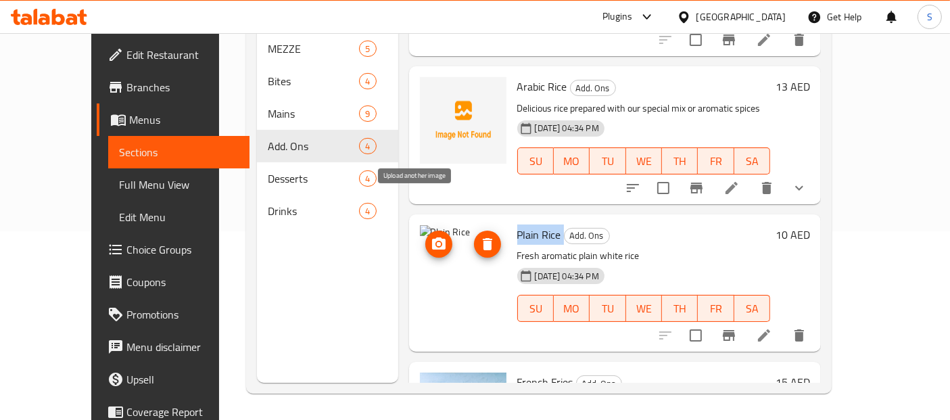
click at [425, 236] on span "upload picture" at bounding box center [438, 244] width 27 height 16
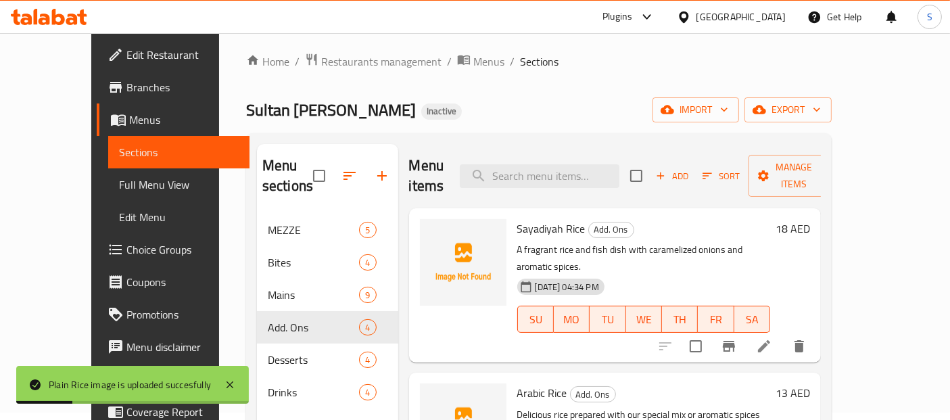
scroll to position [0, 0]
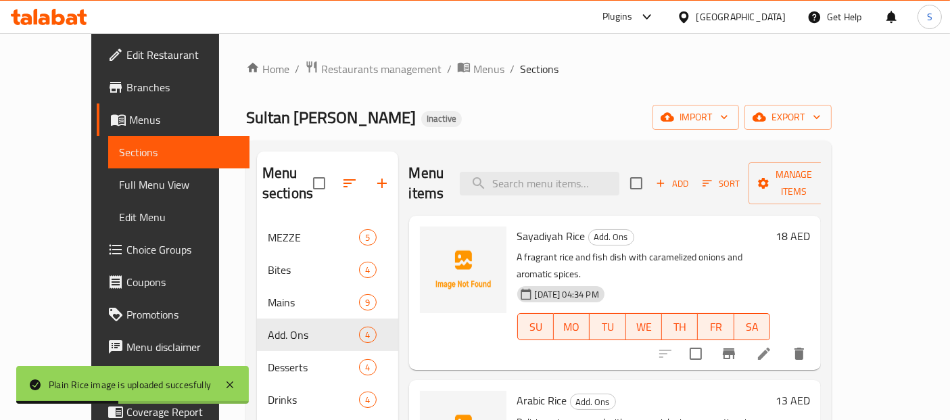
click at [517, 226] on span "Sayadiyah Rice" at bounding box center [551, 236] width 68 height 20
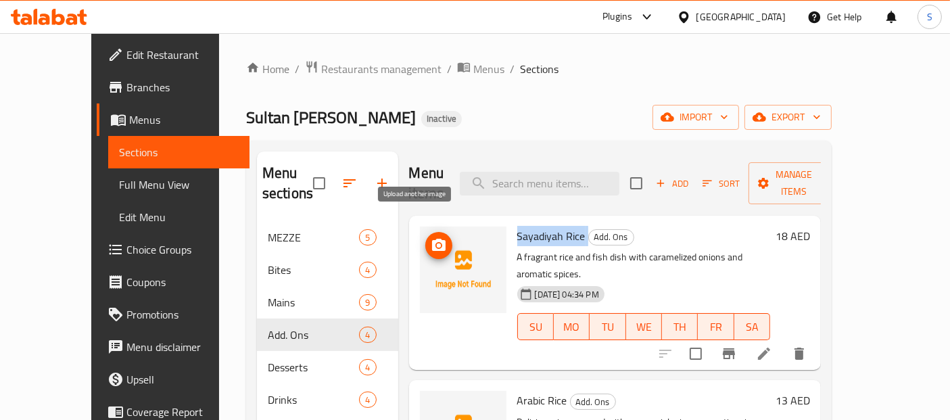
click at [425, 237] on span "upload picture" at bounding box center [438, 245] width 27 height 16
click at [431, 237] on icon "upload picture" at bounding box center [439, 245] width 16 height 16
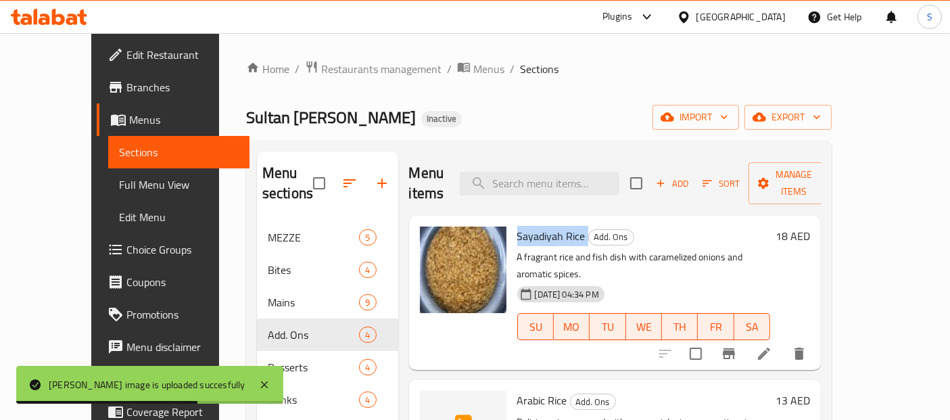
click at [439, 120] on div "Sultan Al Bahr Inactive import export" at bounding box center [538, 117] width 585 height 25
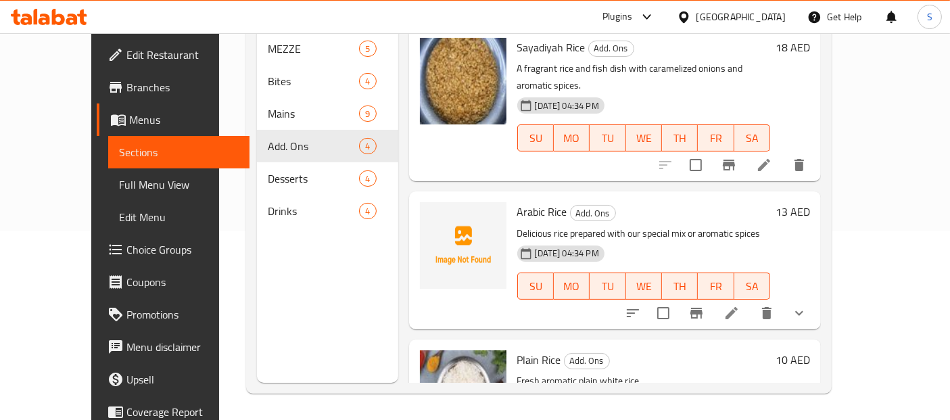
click at [517, 201] on span "Arabic Rice" at bounding box center [542, 211] width 50 height 20
copy span "Arabic"
copy h6 "Arabic Rice"
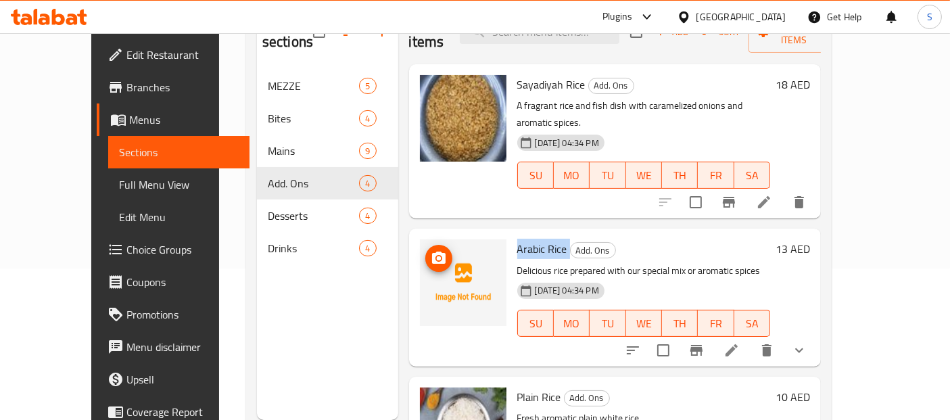
scroll to position [189, 0]
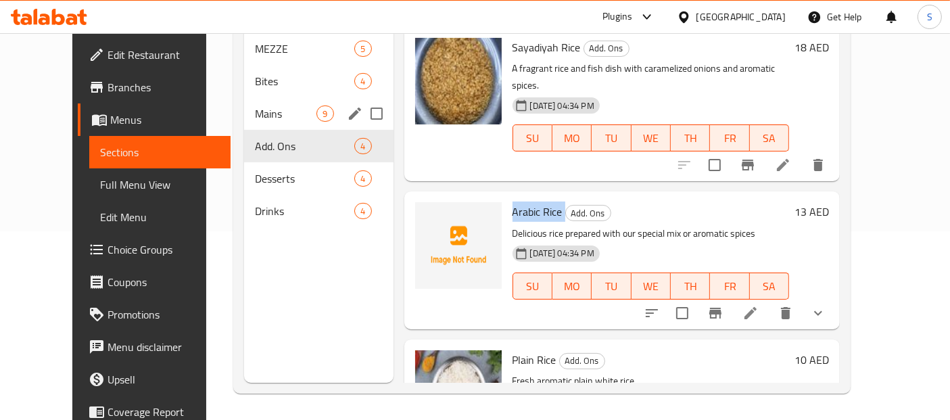
click at [244, 97] on div "Mains 9" at bounding box center [318, 113] width 149 height 32
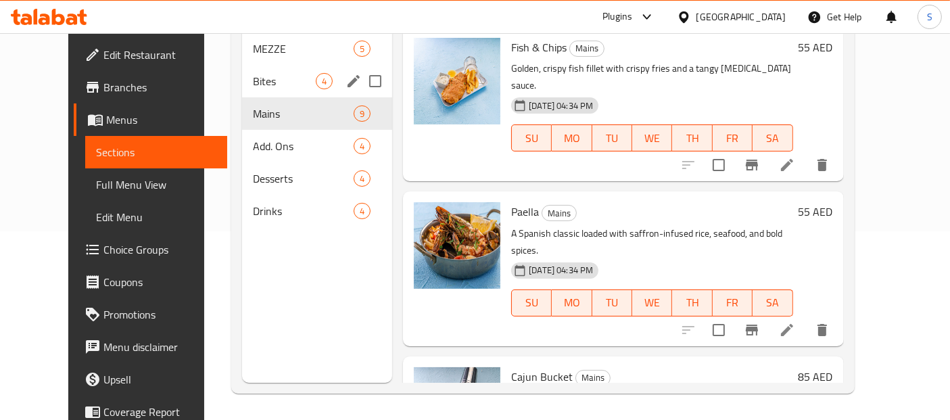
click at [247, 65] on div "Bites 4" at bounding box center [317, 81] width 150 height 32
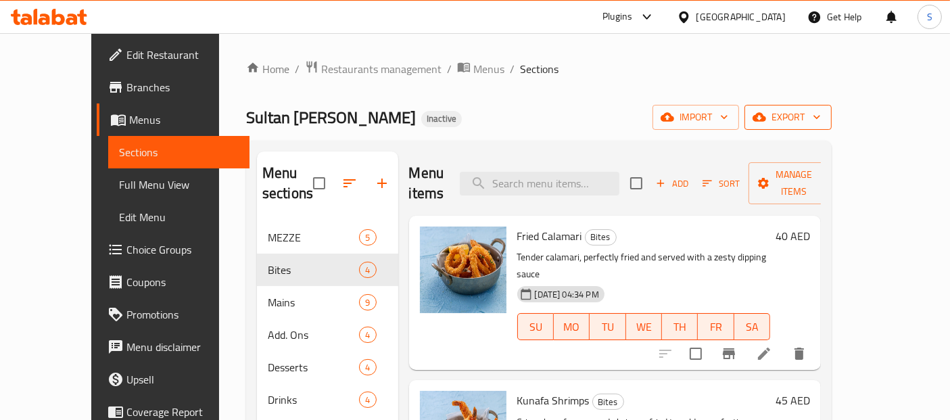
click at [821, 116] on span "export" at bounding box center [788, 117] width 66 height 17
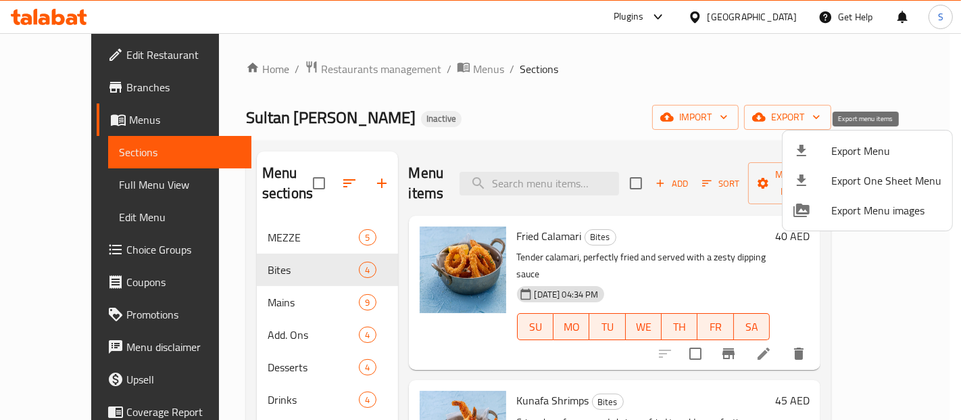
click at [852, 139] on li "Export Menu" at bounding box center [868, 151] width 170 height 30
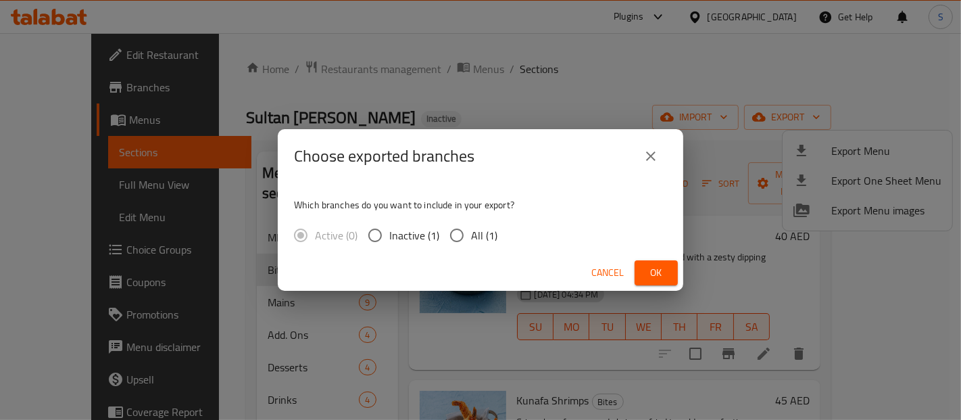
click at [473, 228] on span "All (1)" at bounding box center [484, 235] width 26 height 16
click at [471, 228] on input "All (1)" at bounding box center [457, 235] width 28 height 28
radio input "true"
click at [661, 272] on span "Ok" at bounding box center [656, 272] width 22 height 17
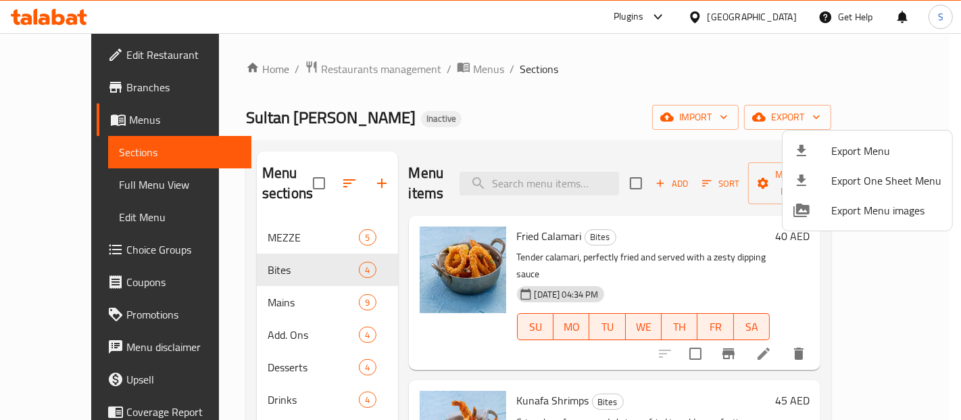
click at [254, 280] on div at bounding box center [480, 210] width 961 height 420
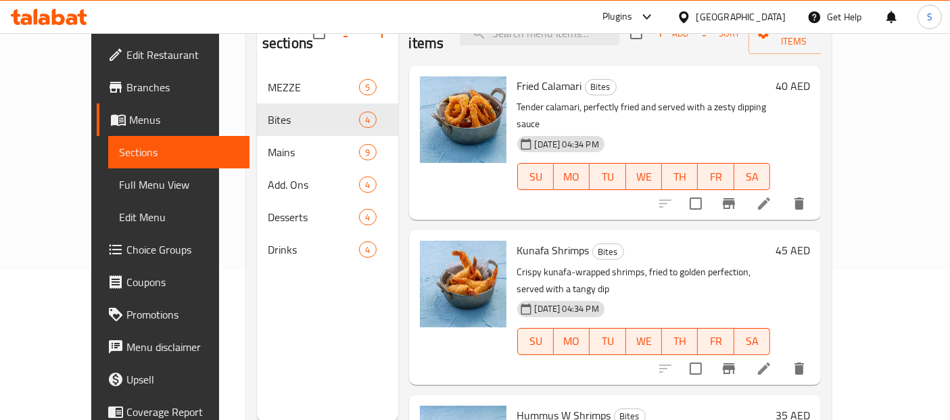
scroll to position [204, 0]
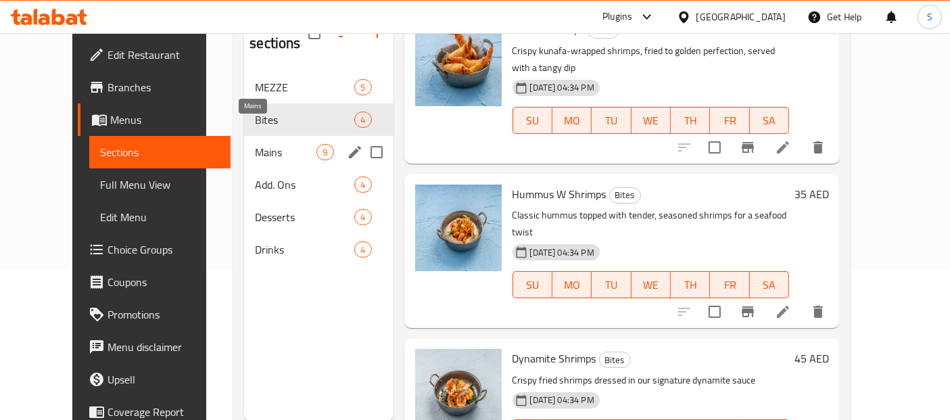
click at [264, 144] on span "Mains" at bounding box center [286, 152] width 62 height 16
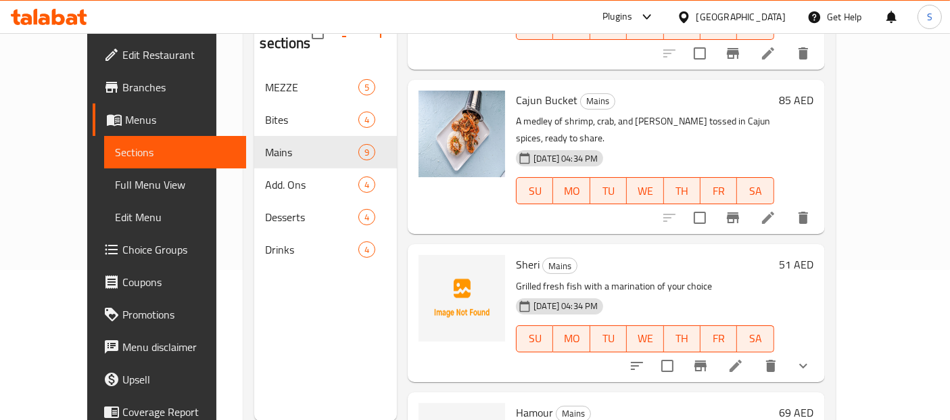
scroll to position [329, 0]
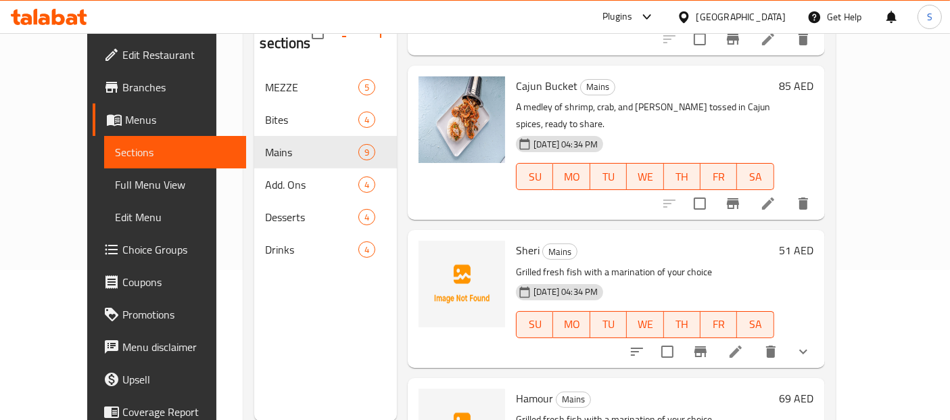
click at [516, 240] on span "Sheri" at bounding box center [528, 250] width 24 height 20
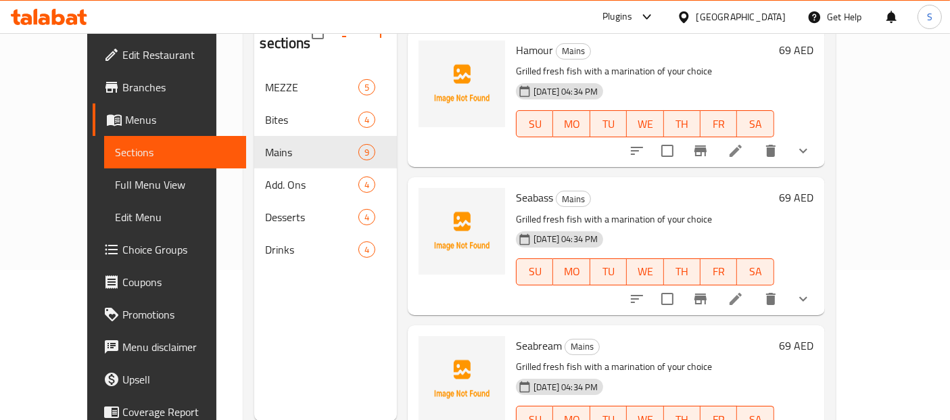
scroll to position [679, 0]
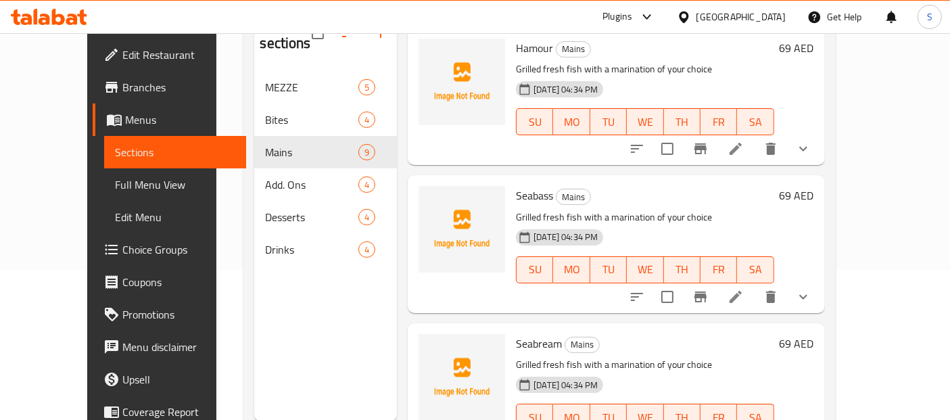
click at [516, 185] on span "Seabass" at bounding box center [534, 195] width 37 height 20
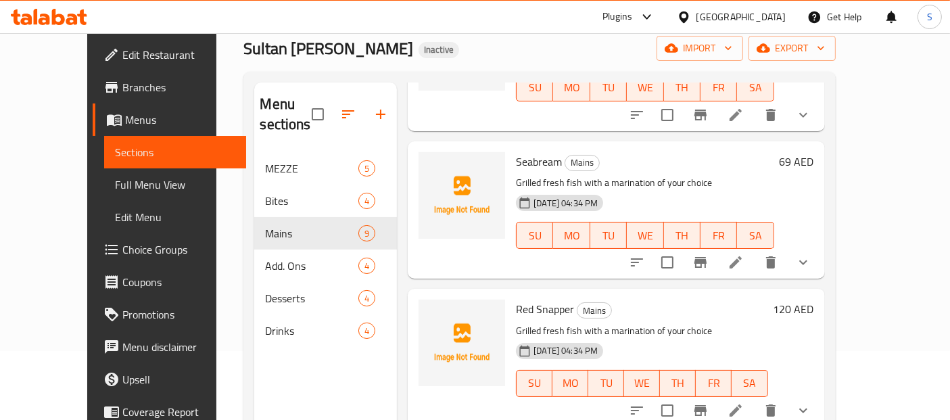
scroll to position [0, 0]
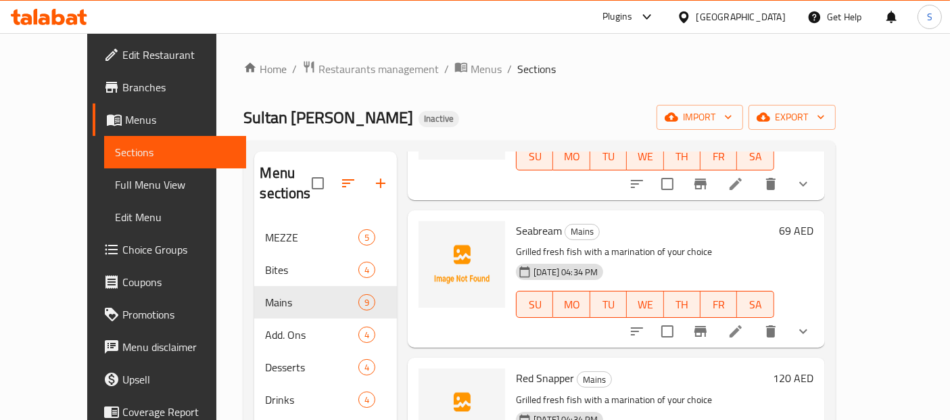
click at [541, 243] on p "Grilled fresh fish with a marination of your choice" at bounding box center [645, 251] width 258 height 17
drag, startPoint x: 557, startPoint y: 180, endPoint x: 494, endPoint y: 180, distance: 62.9
click at [516, 243] on p "Grilled fresh fish with a marination of your choice" at bounding box center [645, 251] width 258 height 17
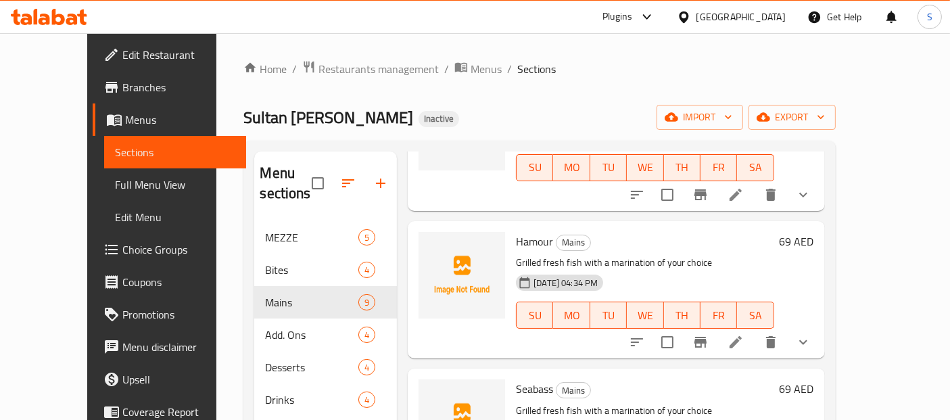
scroll to position [650, 0]
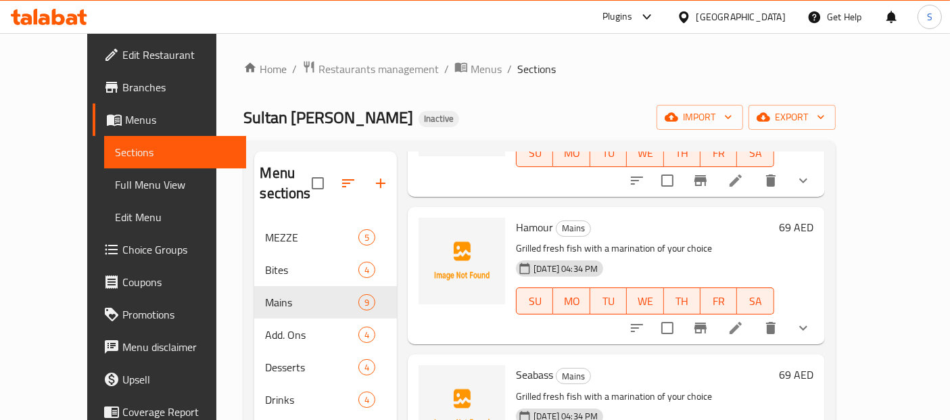
click at [516, 217] on span "Hamour" at bounding box center [534, 227] width 37 height 20
click at [429, 228] on icon "upload picture" at bounding box center [437, 236] width 16 height 16
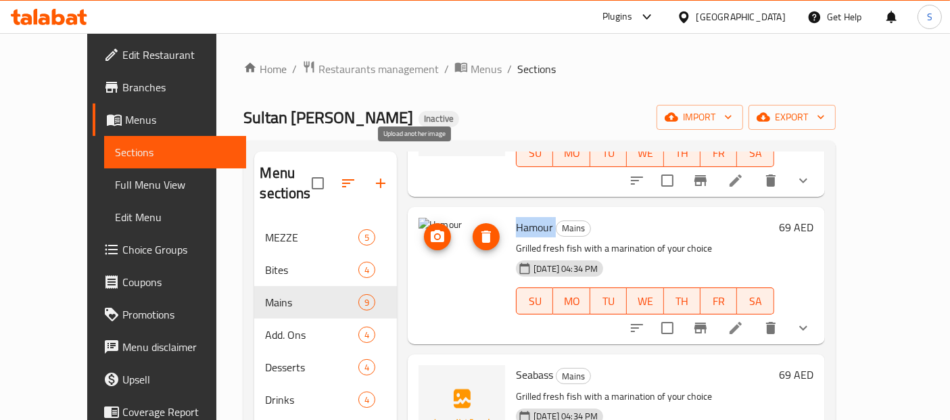
click at [429, 228] on icon "upload picture" at bounding box center [437, 236] width 16 height 16
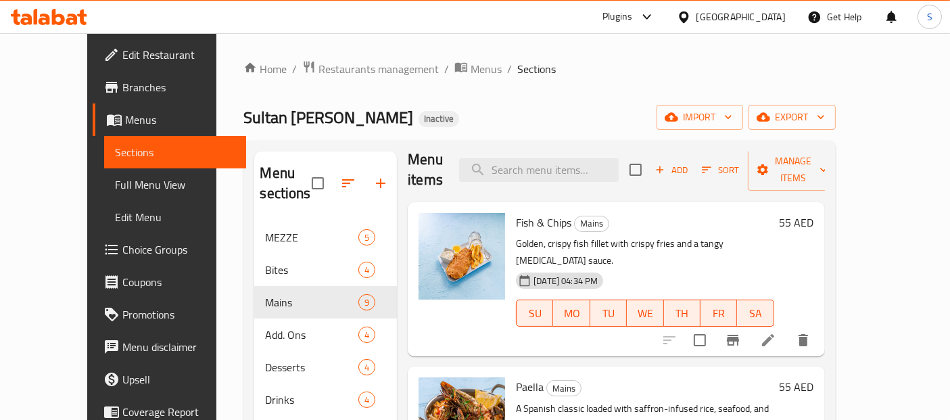
scroll to position [12, 0]
click at [401, 99] on div "Home / Restaurants management / Menus / Sections Sultan Al Bahr Inactive import…" at bounding box center [538, 321] width 591 height 522
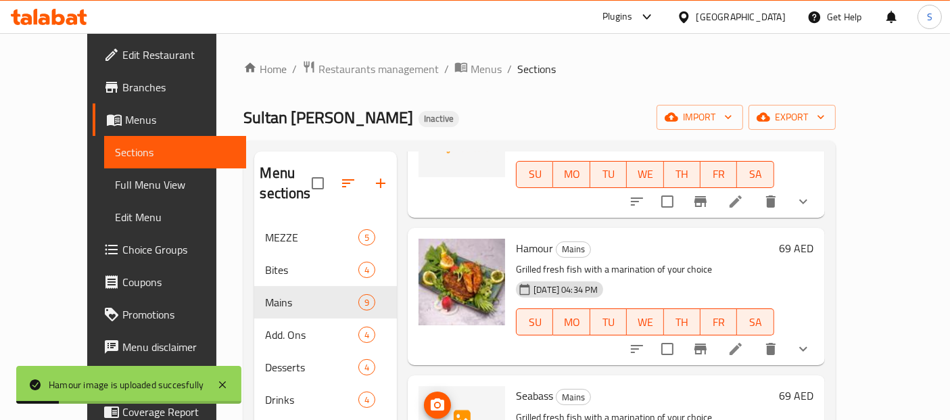
scroll to position [604, 0]
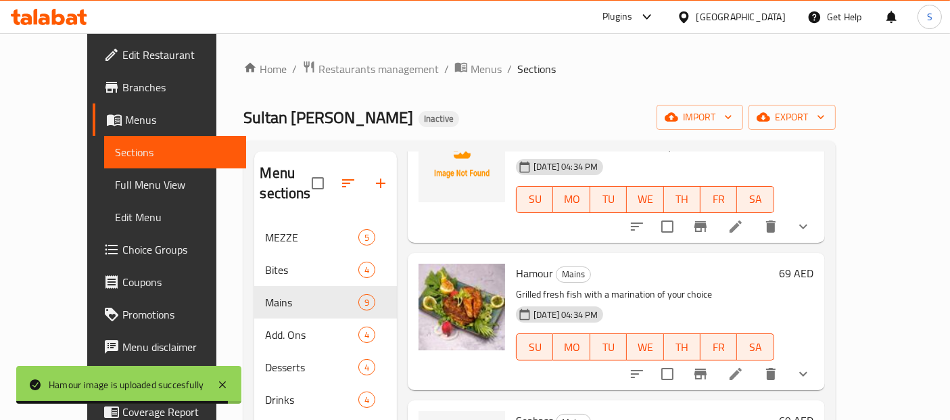
click at [407, 109] on div "Sultan Al Bahr Inactive import export" at bounding box center [538, 117] width 591 height 25
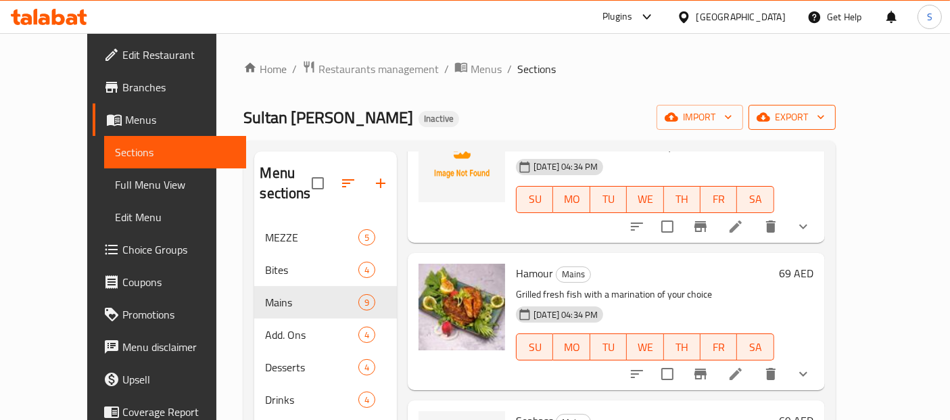
click at [825, 122] on span "export" at bounding box center [792, 117] width 66 height 17
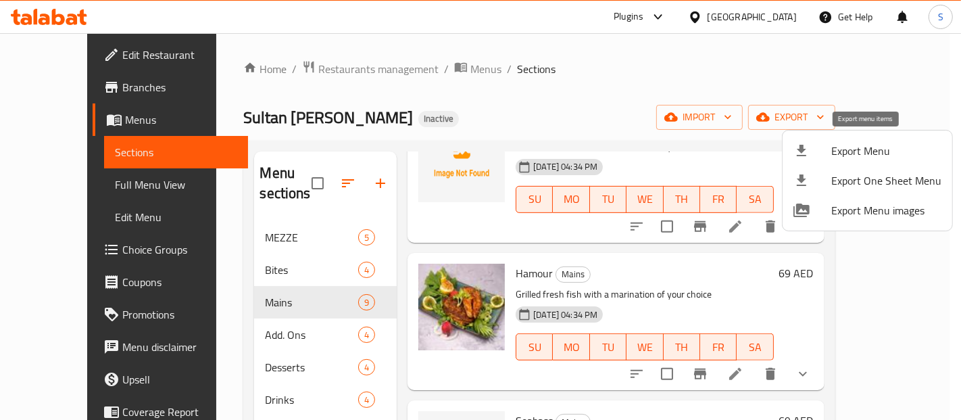
click at [869, 149] on span "Export Menu" at bounding box center [886, 151] width 110 height 16
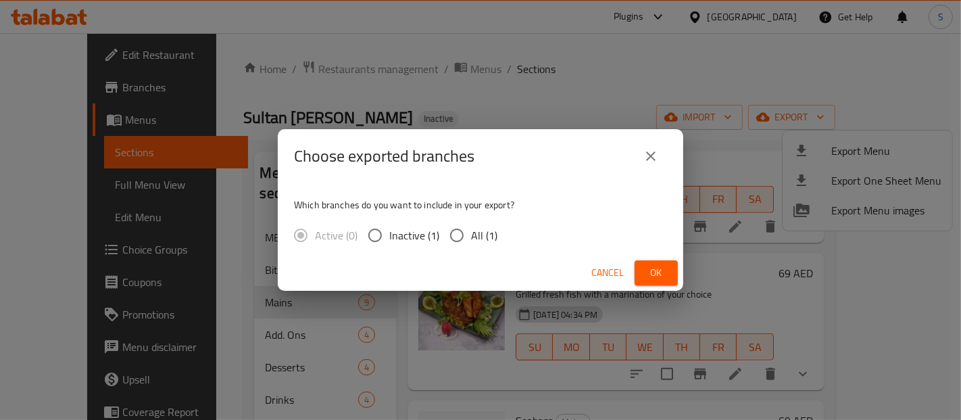
click at [487, 236] on span "All (1)" at bounding box center [484, 235] width 26 height 16
click at [471, 236] on input "All (1)" at bounding box center [457, 235] width 28 height 28
radio input "true"
click at [649, 270] on span "Ok" at bounding box center [656, 272] width 22 height 17
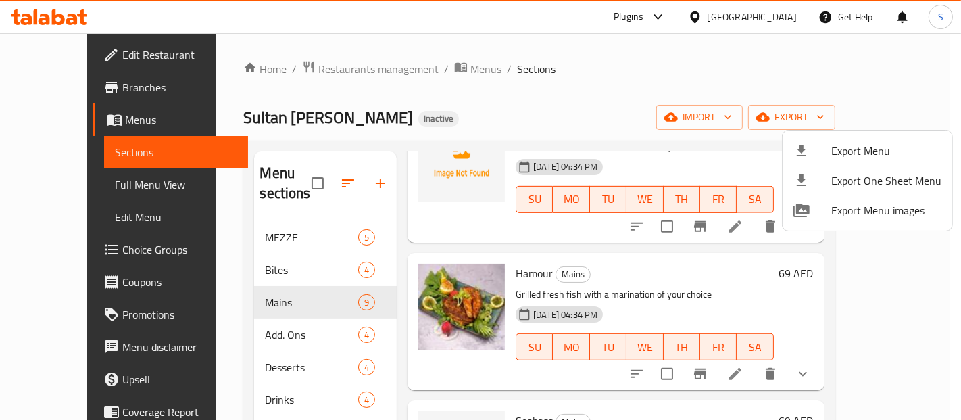
click at [115, 54] on div at bounding box center [480, 210] width 961 height 420
click at [122, 54] on span "Edit Restaurant" at bounding box center [179, 55] width 114 height 16
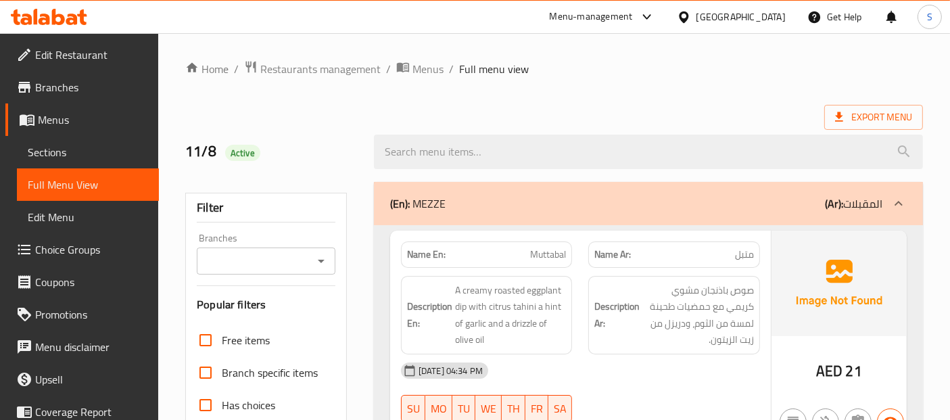
click at [737, 25] on div "United Arab Emirates" at bounding box center [731, 17] width 130 height 32
click at [728, 11] on div "United Arab Emirates" at bounding box center [740, 16] width 89 height 15
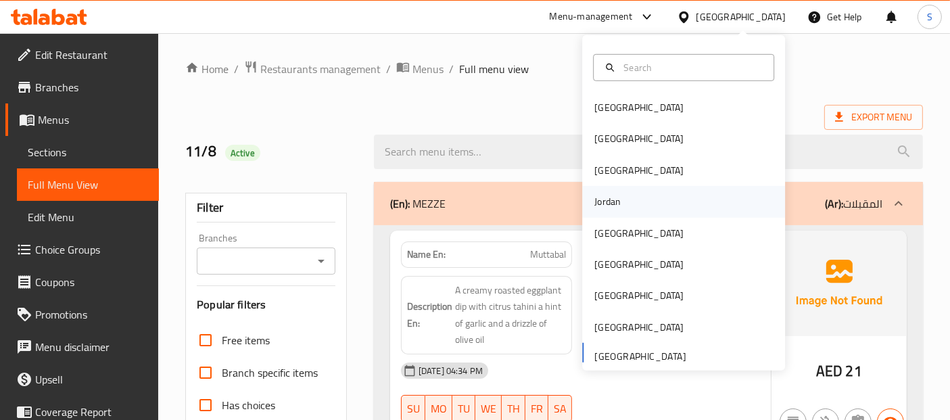
click at [629, 191] on div "Jordan" at bounding box center [683, 201] width 203 height 31
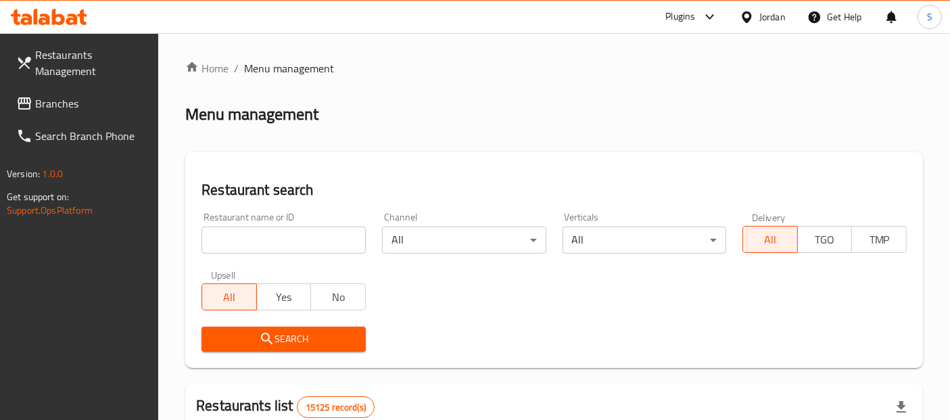
click at [295, 243] on input "search" at bounding box center [283, 239] width 164 height 27
paste input "جوهره صويلح"
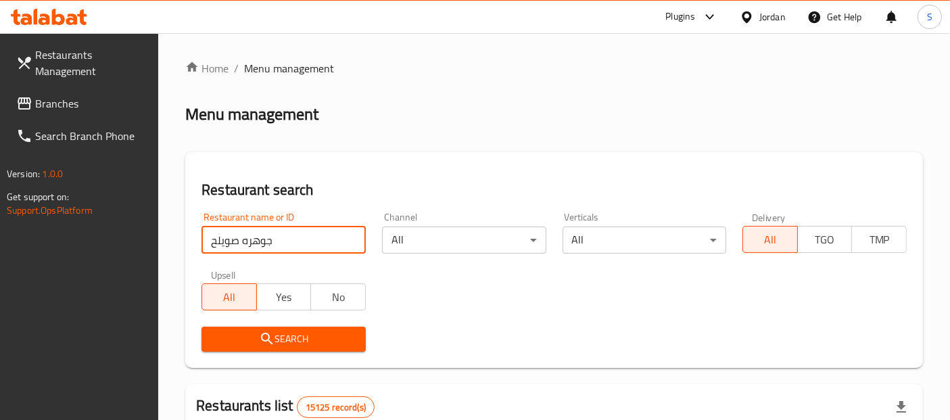
type input "جوهره صويلح"
click button "Search" at bounding box center [283, 338] width 164 height 25
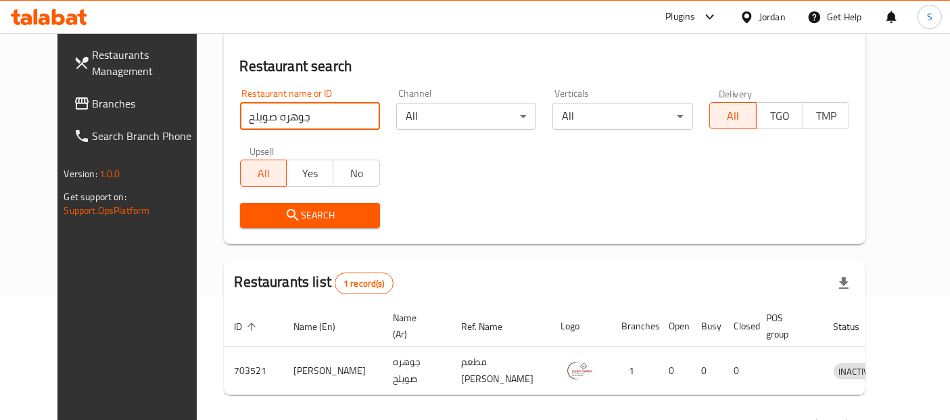
scroll to position [171, 0]
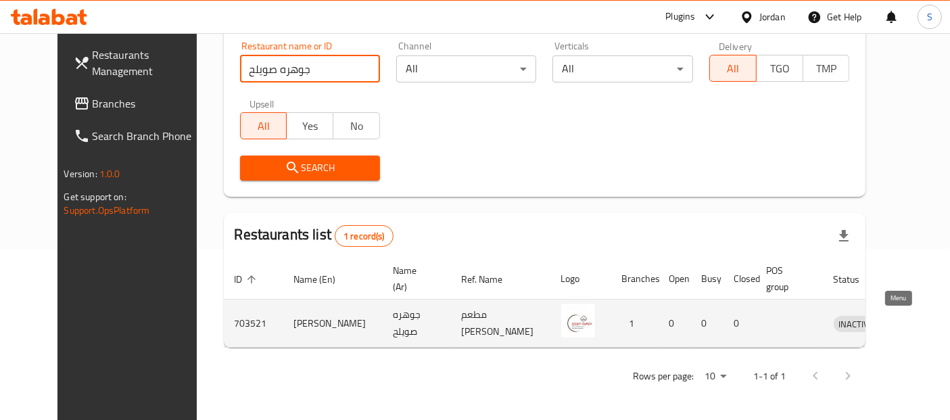
click at [915, 325] on icon "enhanced table" at bounding box center [917, 323] width 5 height 5
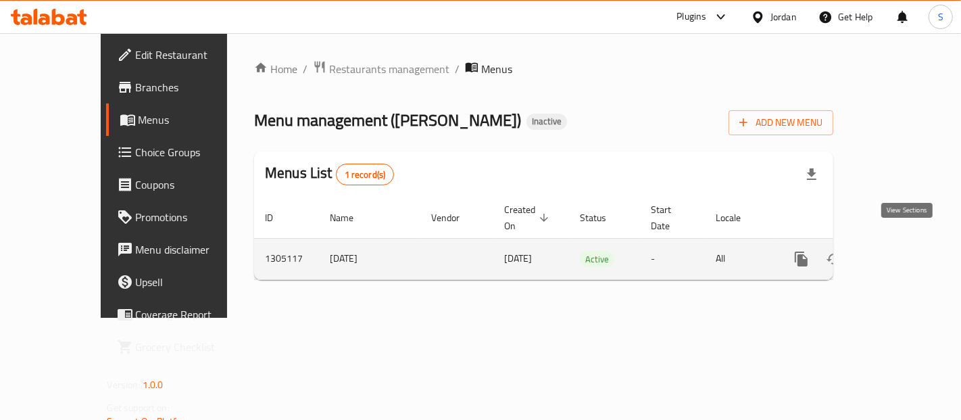
click at [907, 251] on icon "enhanced table" at bounding box center [899, 259] width 16 height 16
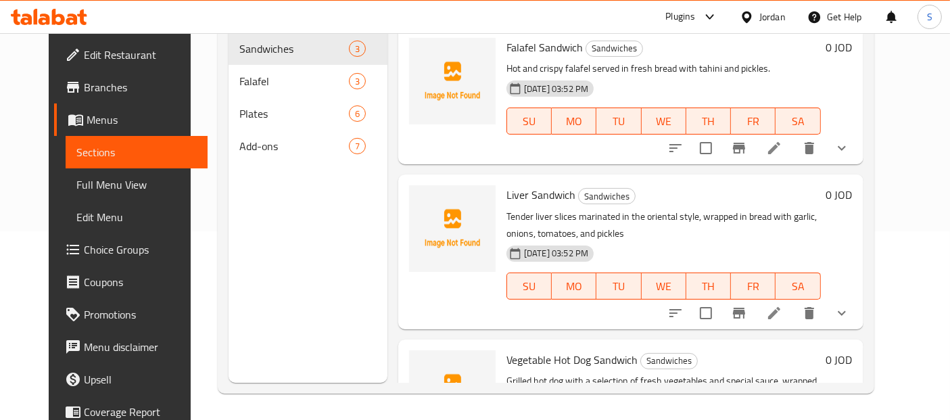
scroll to position [73, 0]
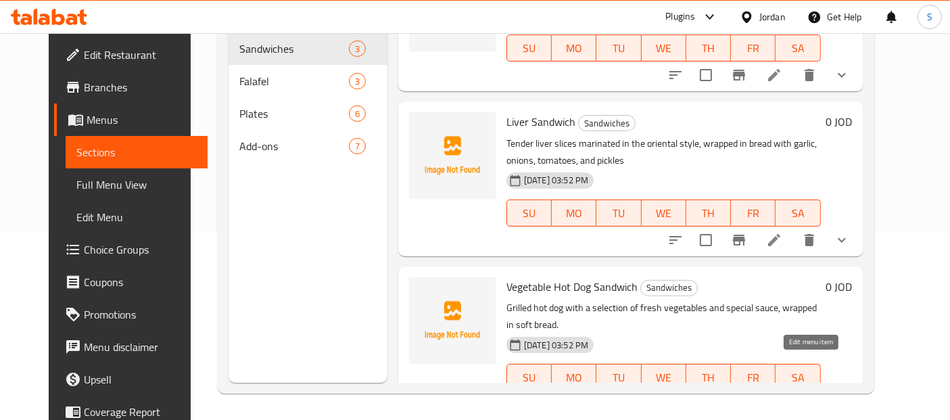
click at [782, 396] on icon at bounding box center [774, 404] width 16 height 16
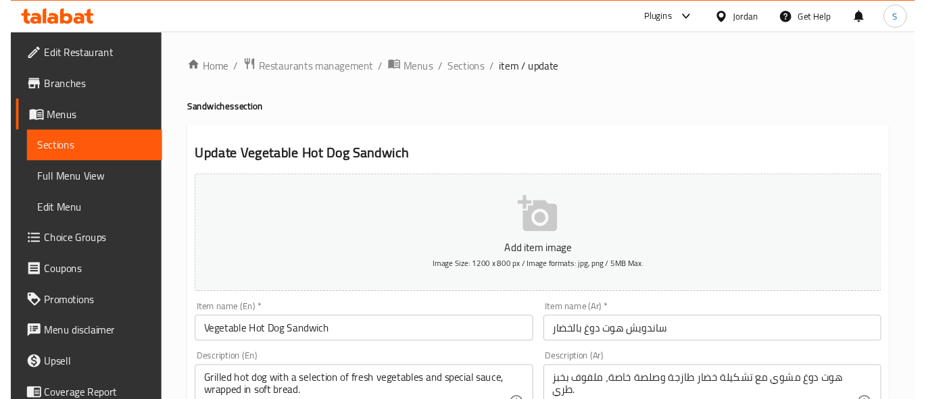
scroll to position [602, 0]
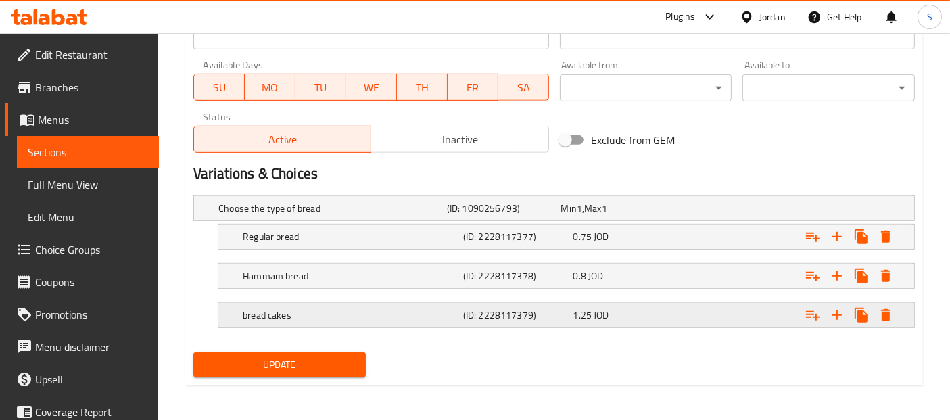
click at [323, 215] on h5 "bread cakes" at bounding box center [329, 208] width 223 height 14
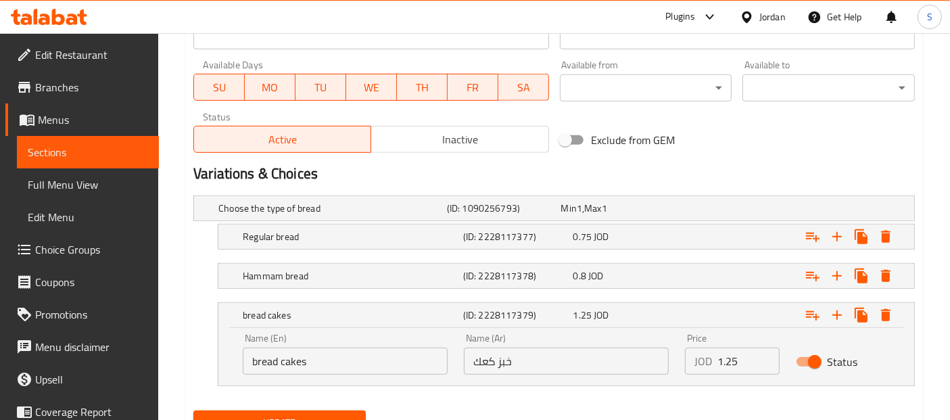
click at [289, 361] on input "bread cakes" at bounding box center [345, 360] width 205 height 27
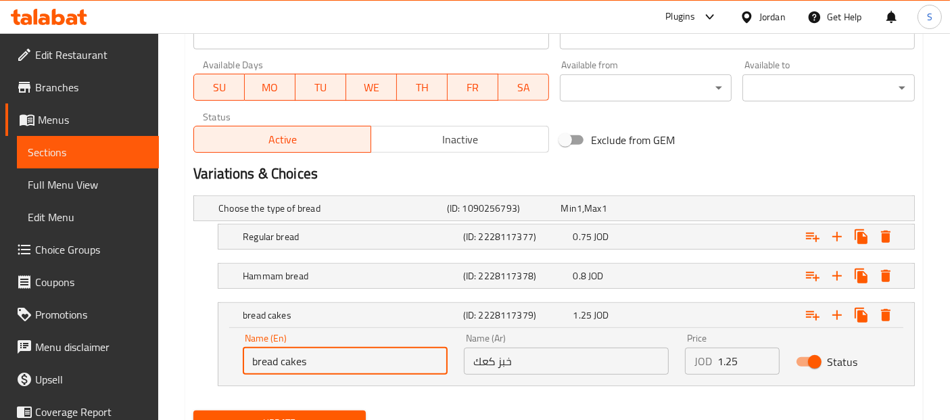
paste input "kaak"
type input "bread kaak"
click at [290, 414] on span "Update" at bounding box center [279, 422] width 151 height 17
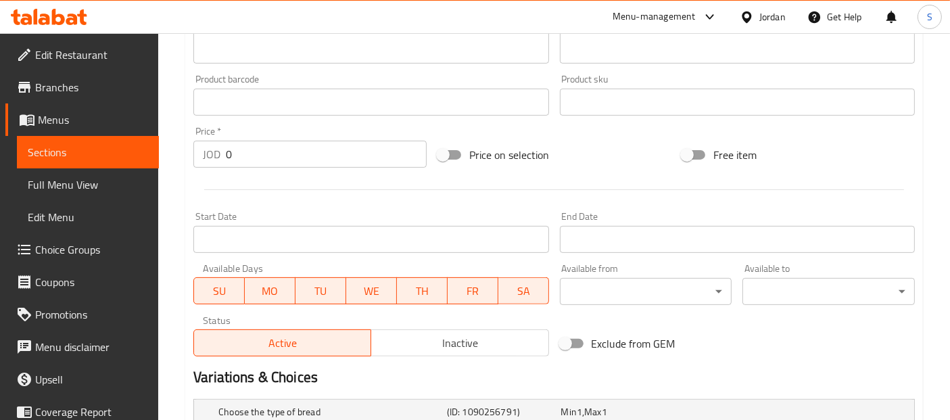
scroll to position [602, 0]
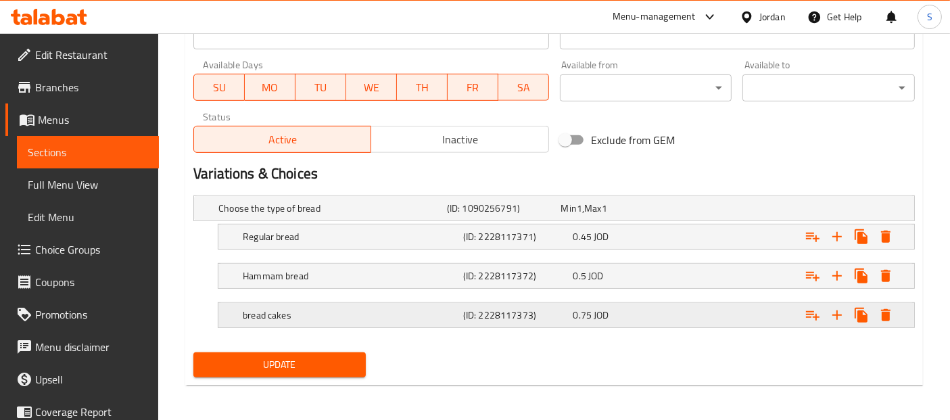
click at [393, 215] on h5 "bread cakes" at bounding box center [329, 208] width 223 height 14
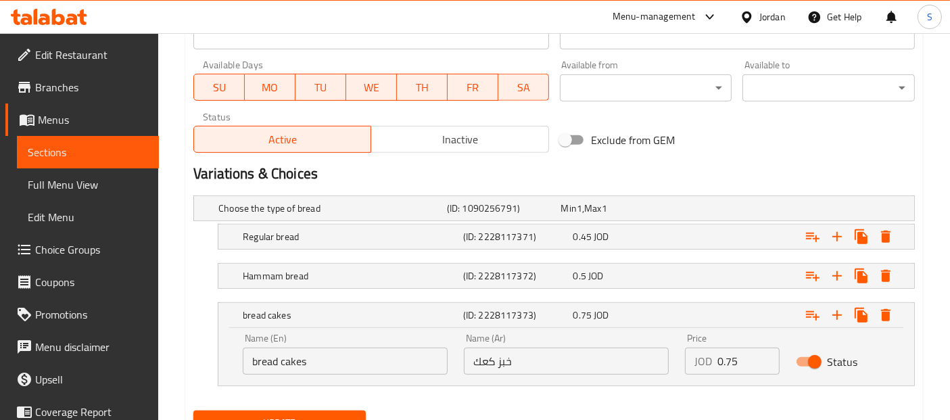
click at [483, 351] on input "خبز كعك" at bounding box center [566, 360] width 205 height 27
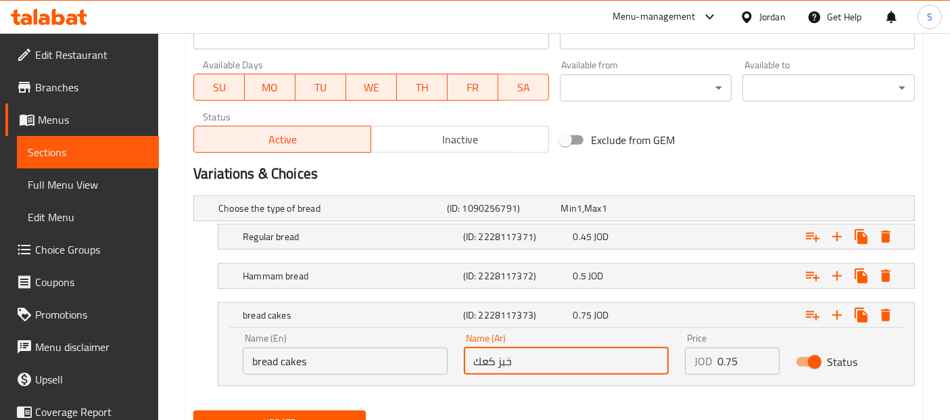
click at [295, 354] on input "bread cakes" at bounding box center [345, 360] width 205 height 27
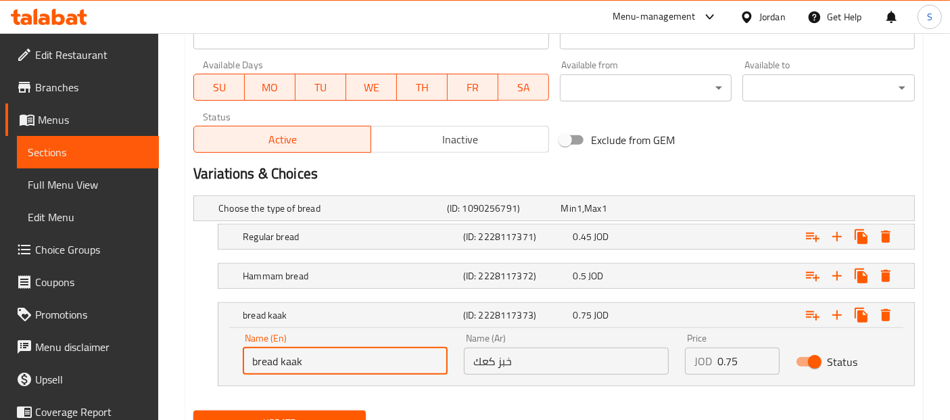
click at [291, 356] on input "bread kaak" at bounding box center [345, 360] width 205 height 27
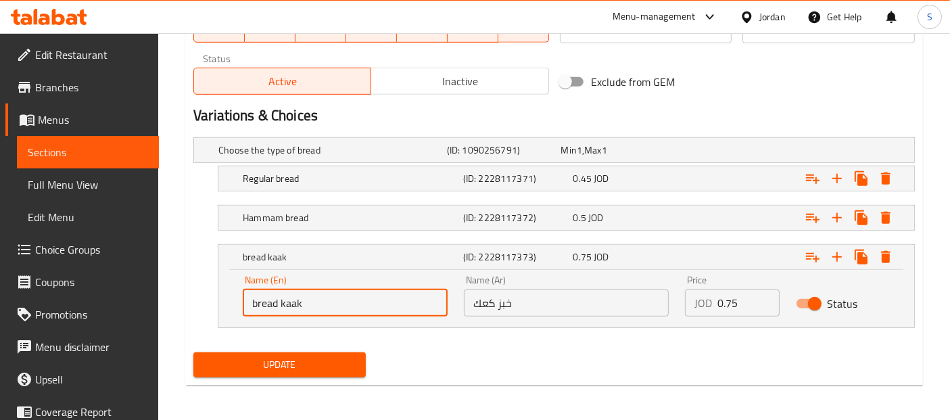
type input "bread kaak"
click at [291, 356] on span "Update" at bounding box center [279, 364] width 151 height 17
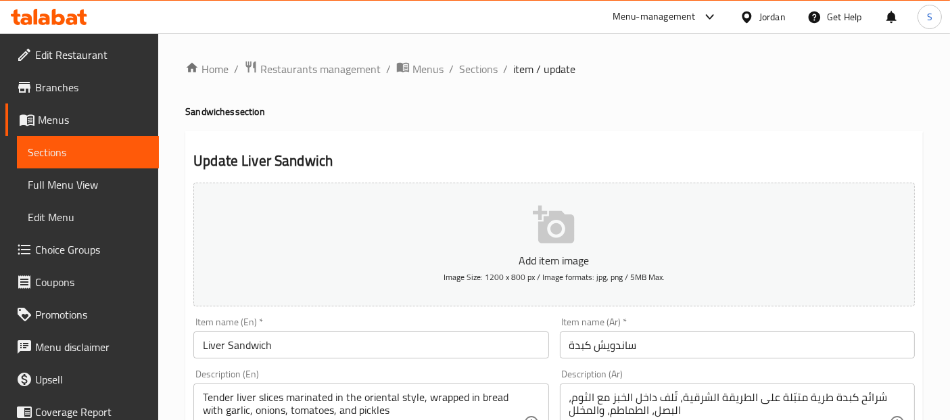
scroll to position [602, 0]
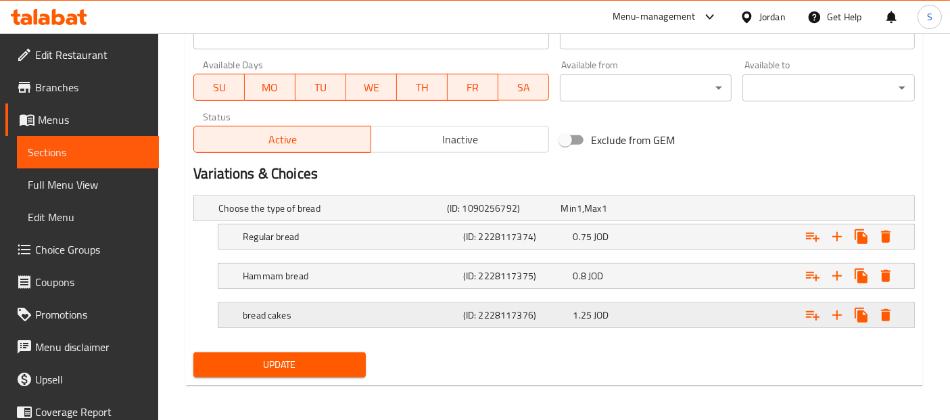
click at [385, 215] on h5 "bread cakes" at bounding box center [329, 208] width 223 height 14
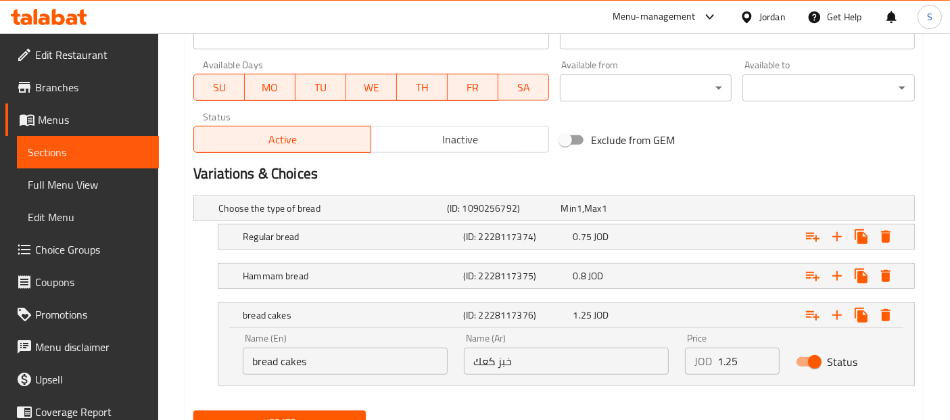
click at [295, 360] on input "bread cakes" at bounding box center [345, 360] width 205 height 27
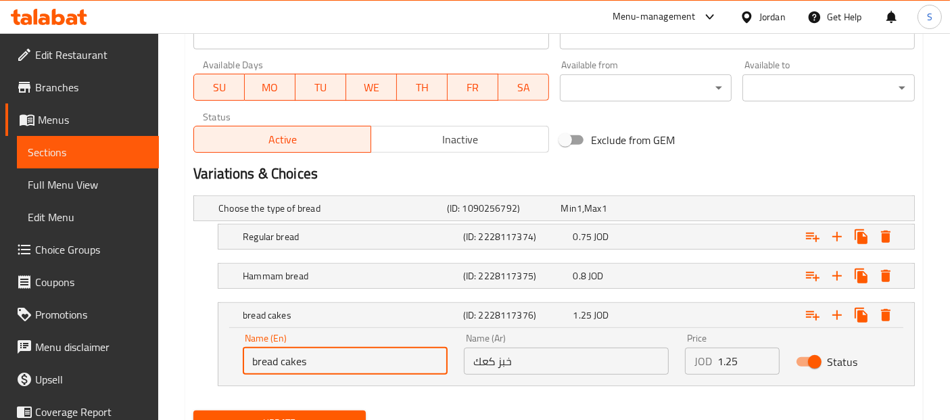
paste input "kaak"
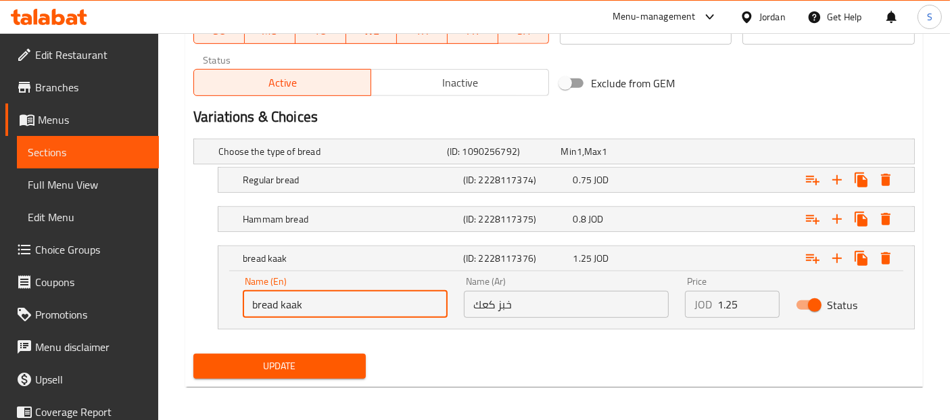
scroll to position [660, 0]
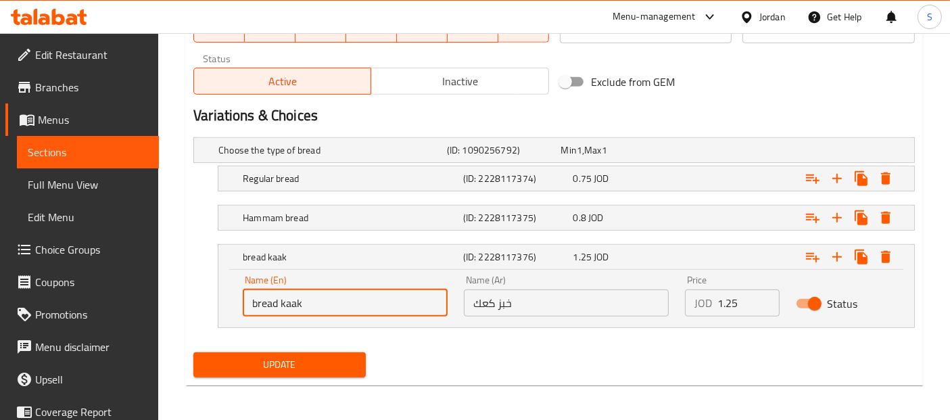
type input "bread kaak"
click at [297, 367] on span "Update" at bounding box center [279, 364] width 151 height 17
